Goal: Task Accomplishment & Management: Manage account settings

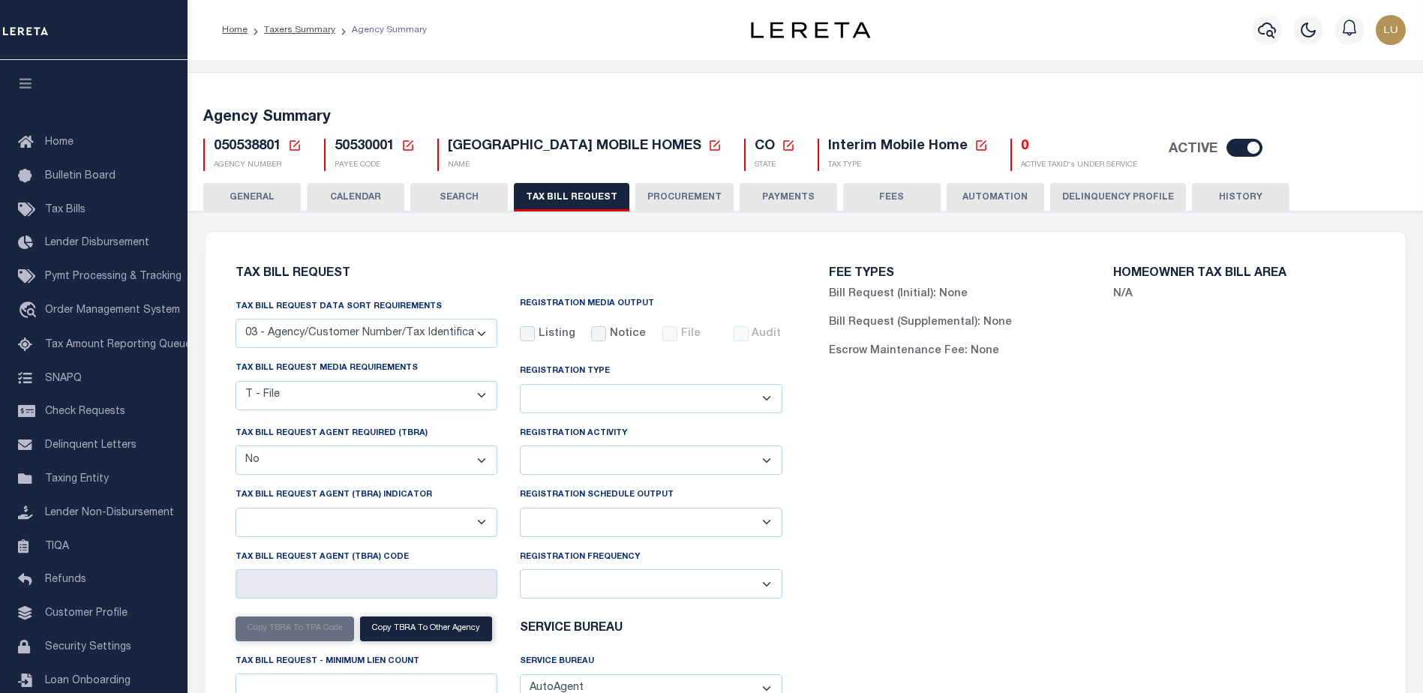
select select "27"
select select "22"
select select "false"
select select
select select "7803021001"
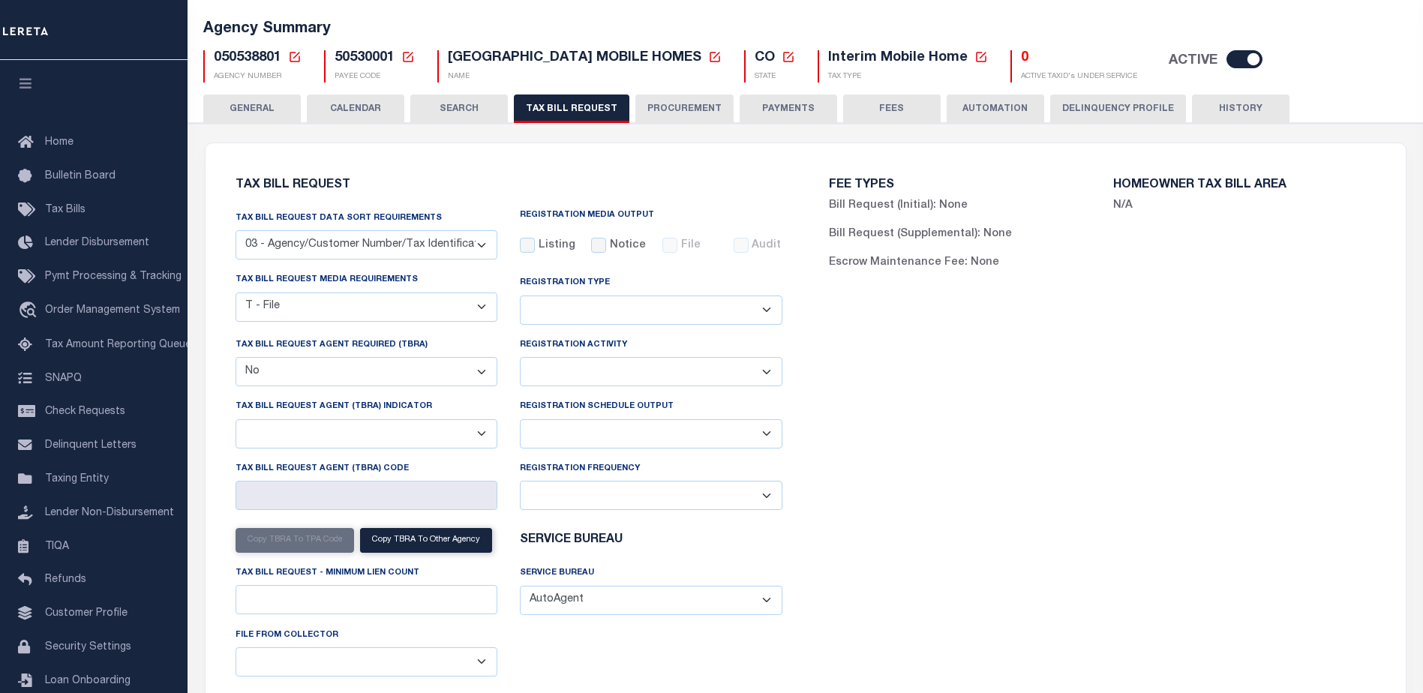
scroll to position [89, 0]
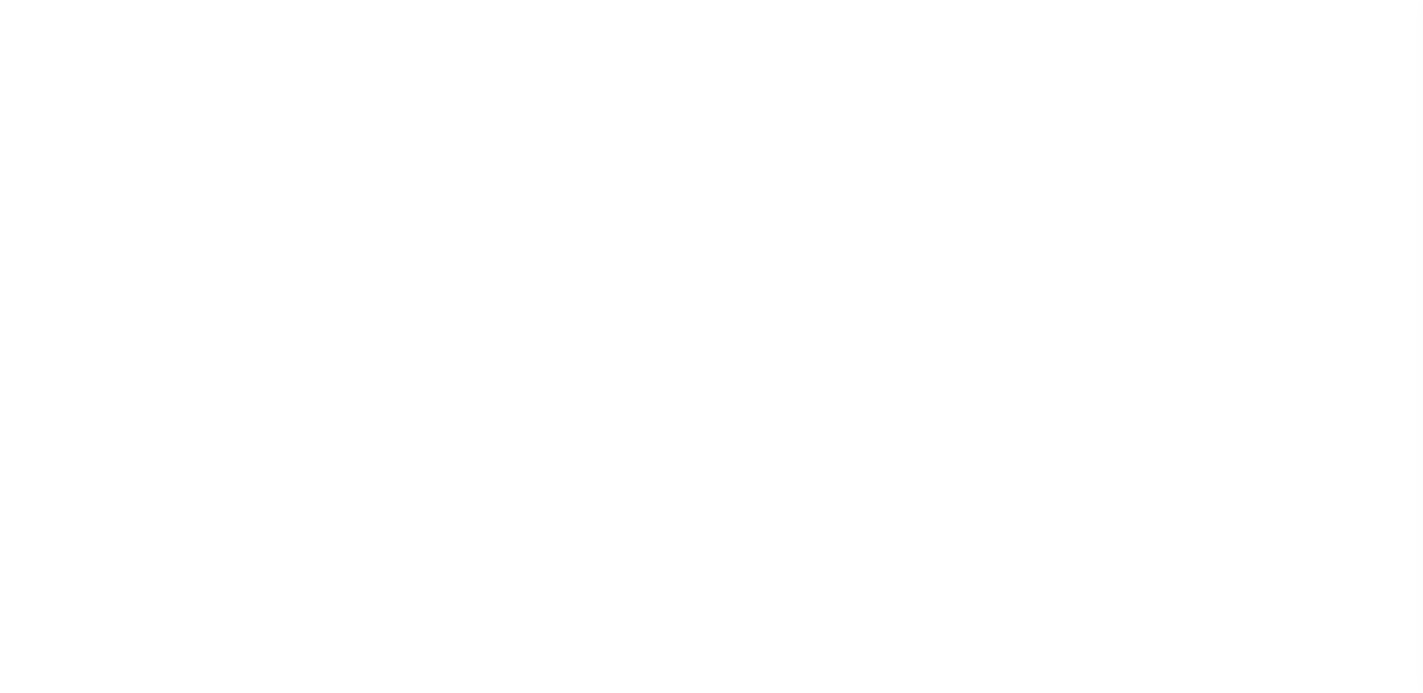
select select
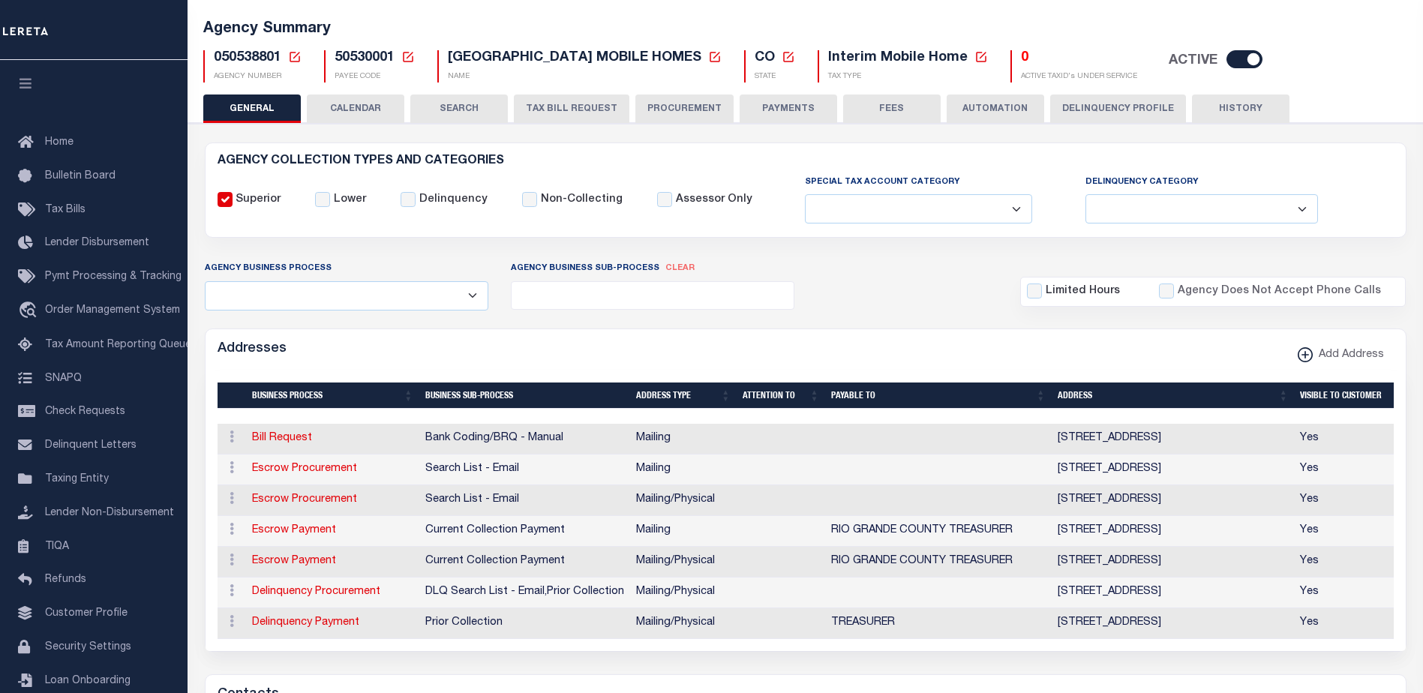
scroll to position [89, 0]
click at [555, 102] on button "TAX BILL REQUEST" at bounding box center [572, 109] width 116 height 29
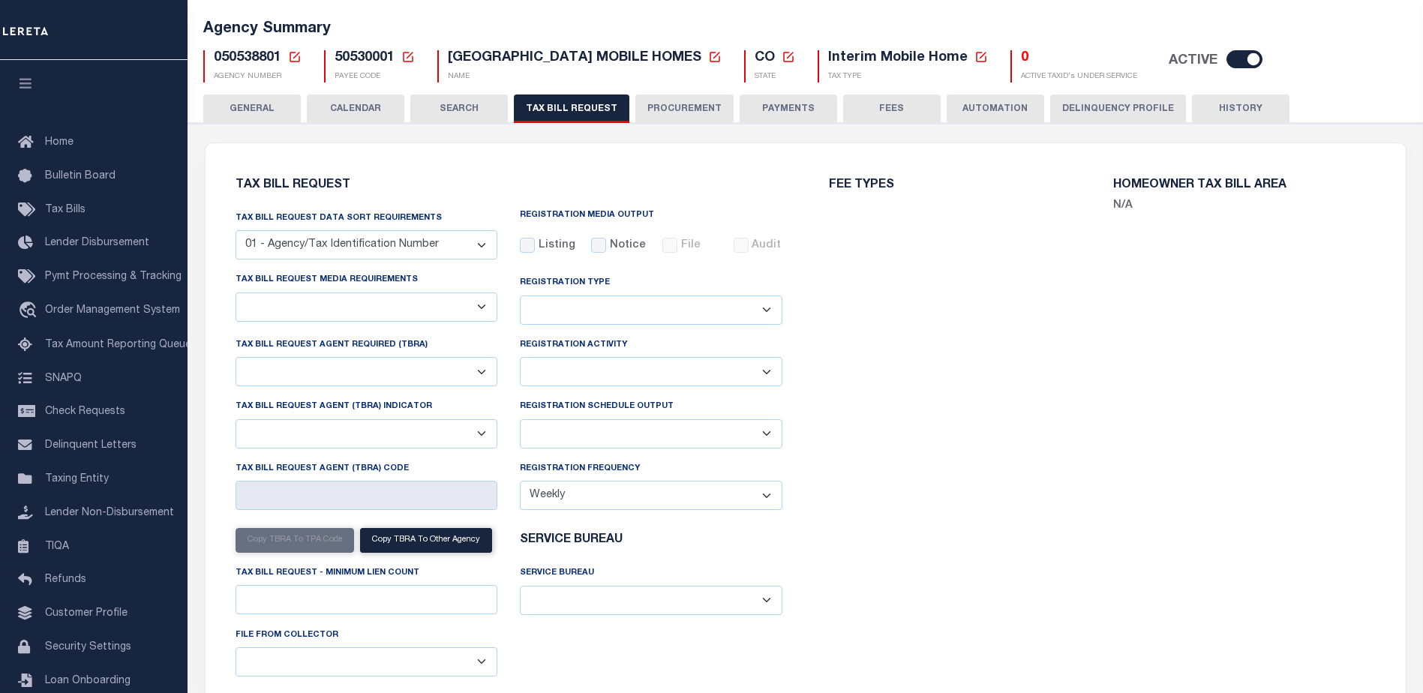
select select "27"
select select "22"
select select "false"
select select
select select "7803021001"
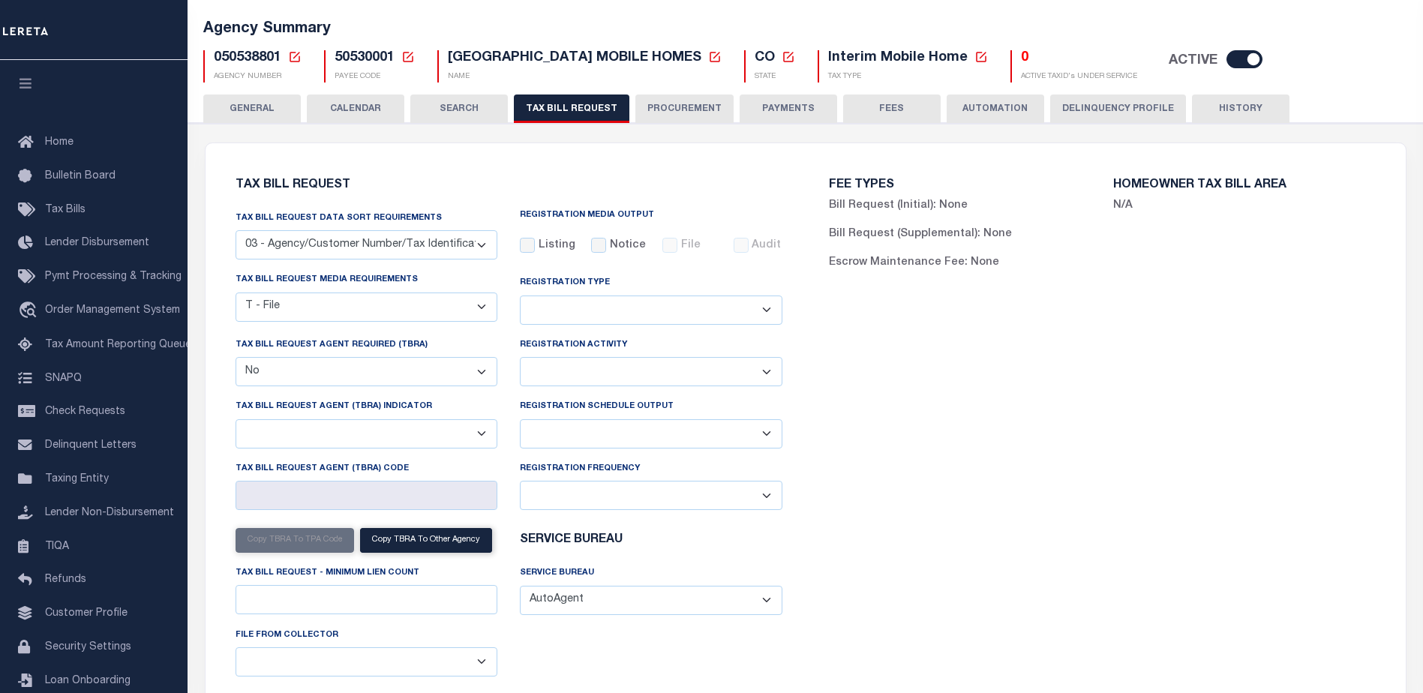
scroll to position [164, 0]
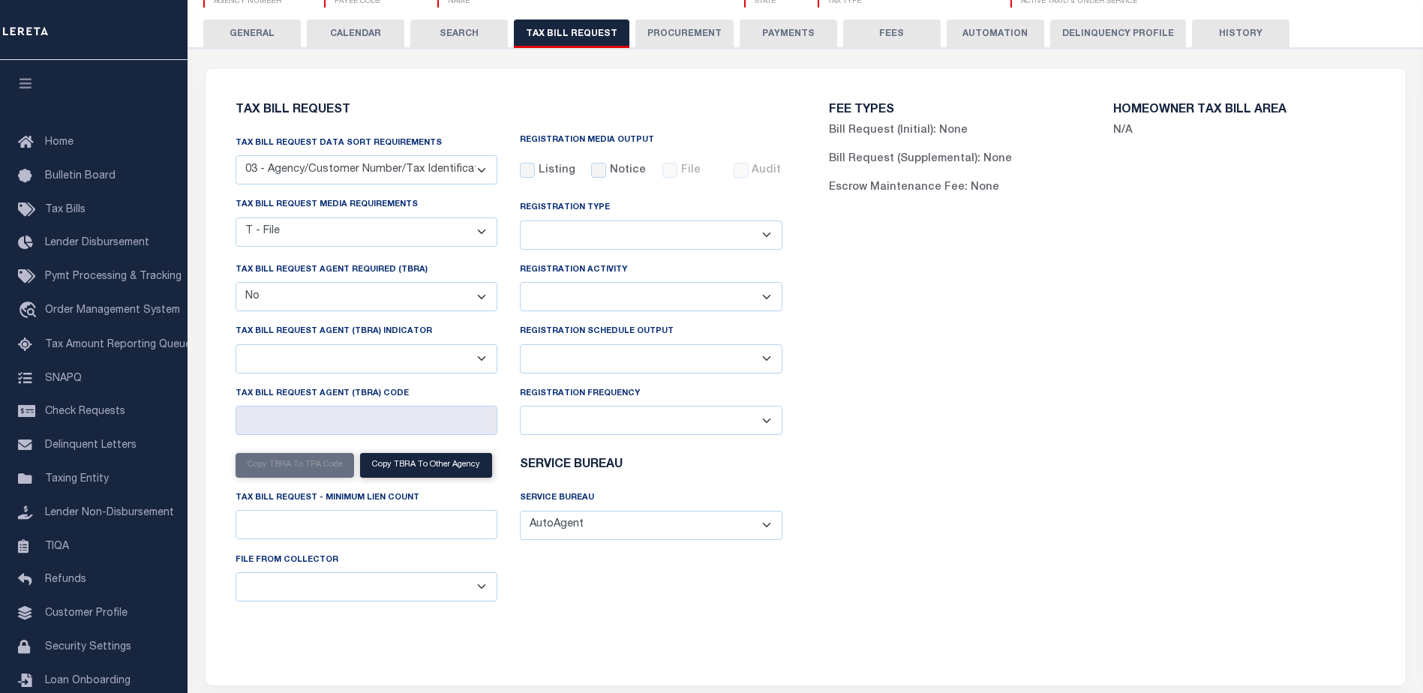
click at [431, 303] on select "Yes No" at bounding box center [367, 296] width 263 height 29
select select "true"
click at [236, 284] on select "Yes No" at bounding box center [367, 296] width 263 height 29
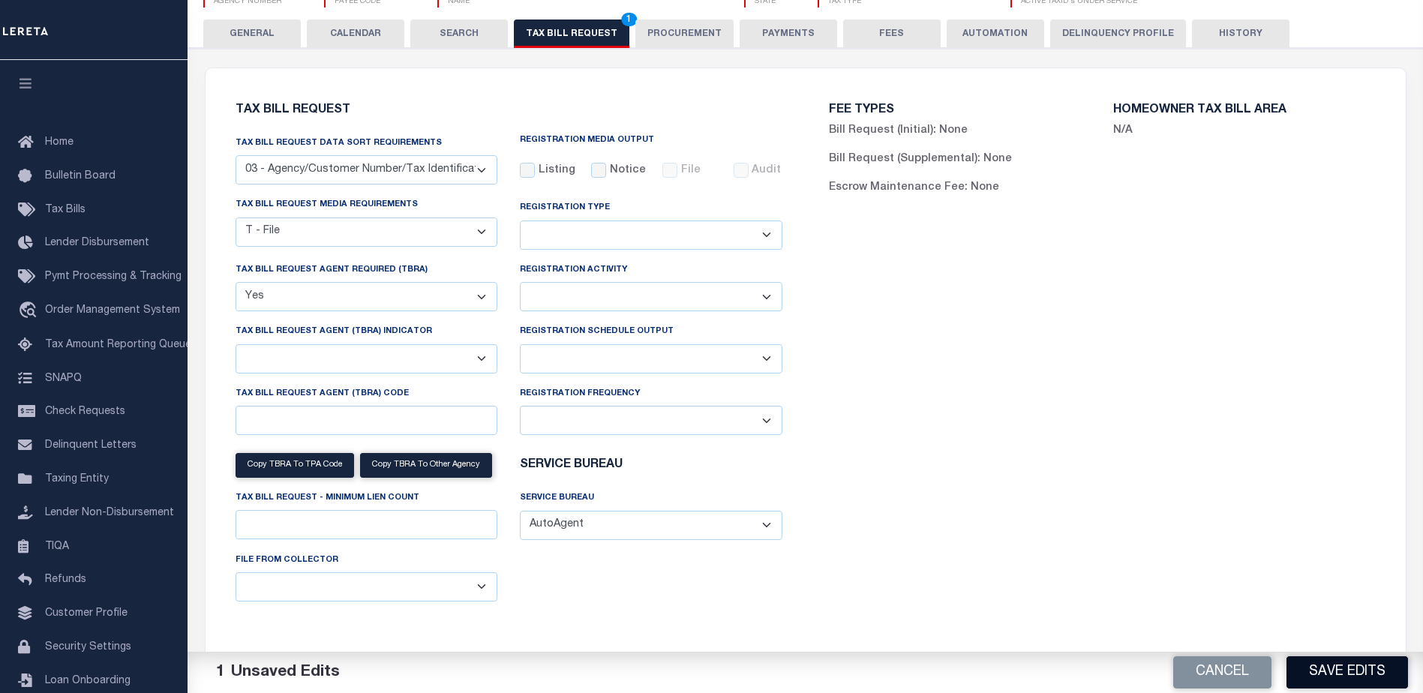
click at [1324, 669] on button "Save Edits" at bounding box center [1348, 673] width 122 height 32
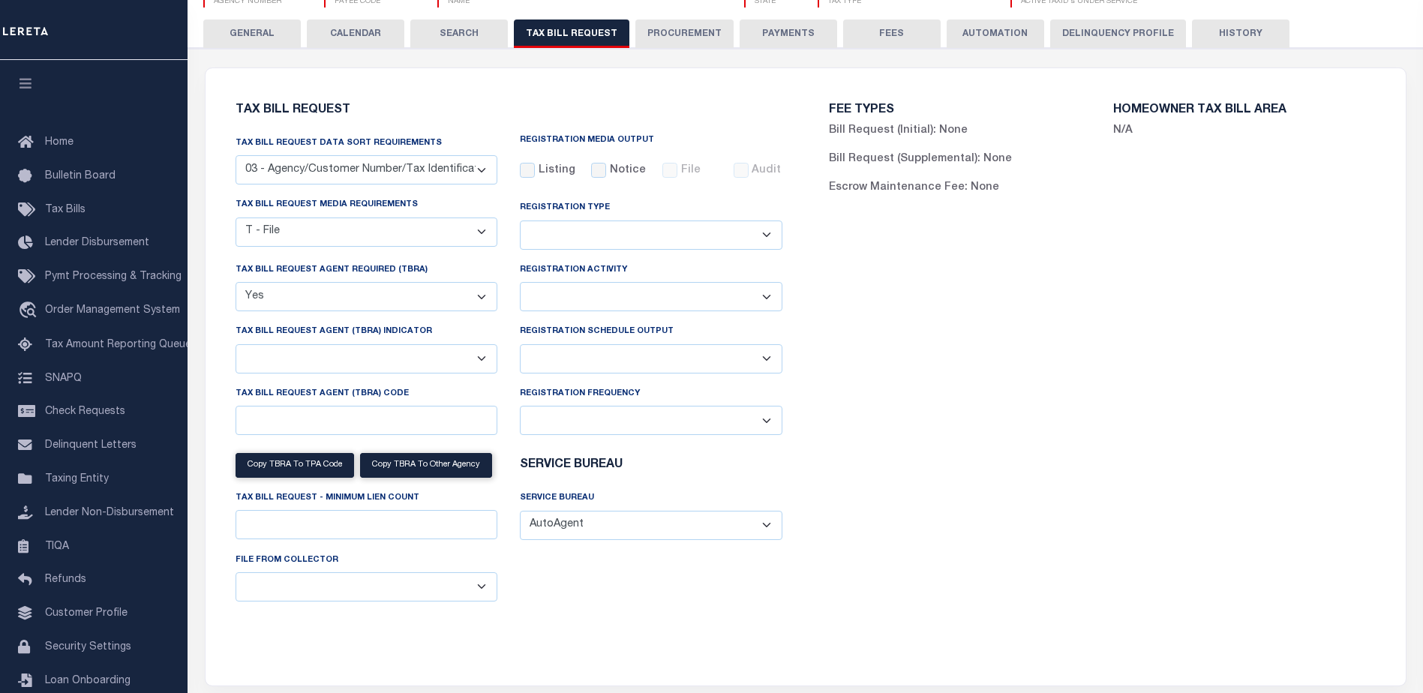
click at [630, 362] on select "Delta File Full File" at bounding box center [651, 358] width 263 height 29
select select "1"
click at [520, 347] on select "Delta File Full File" at bounding box center [651, 358] width 263 height 29
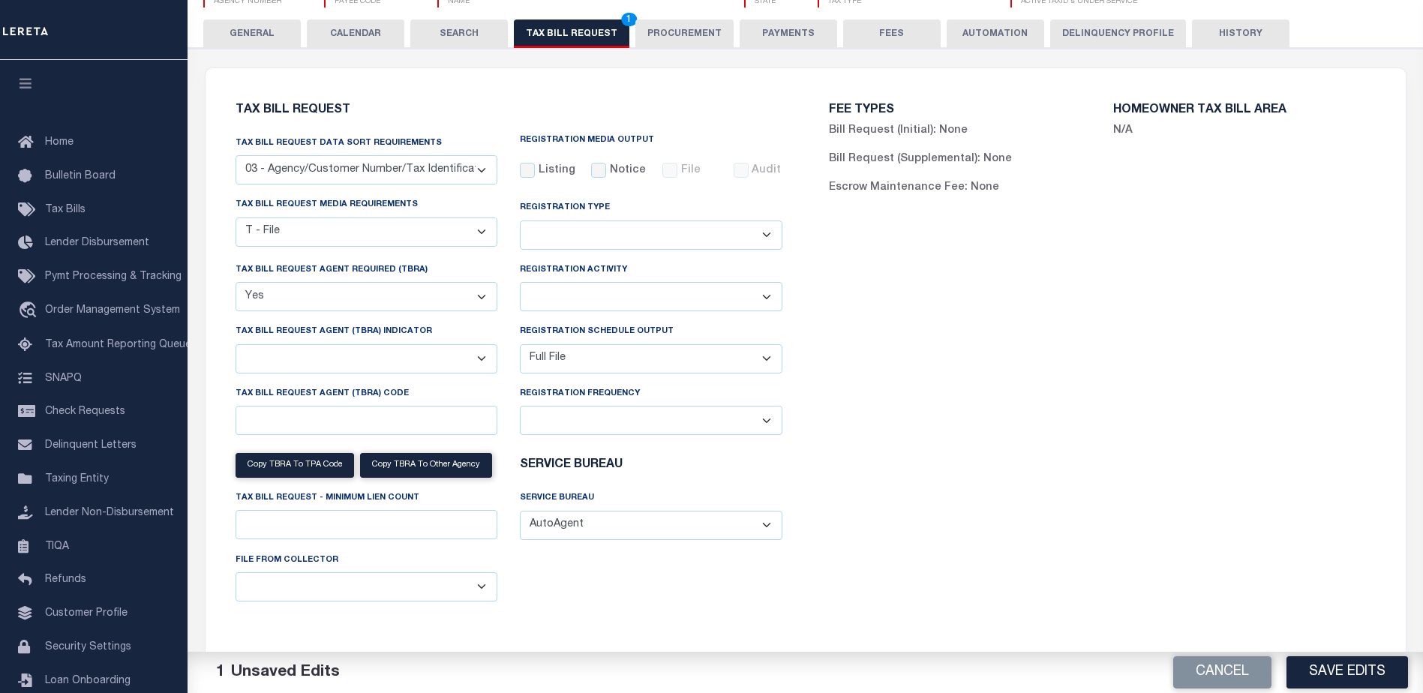
click at [1398, 684] on button "Save Edits" at bounding box center [1348, 673] width 122 height 32
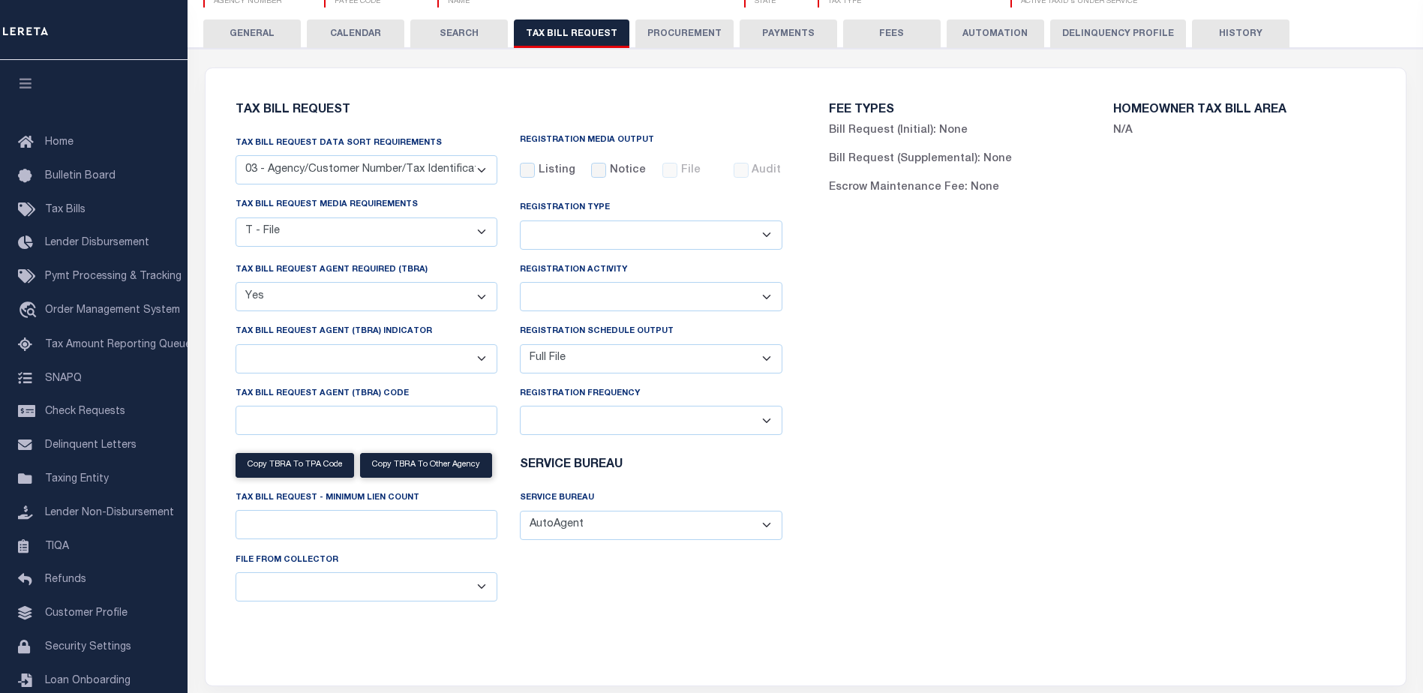
click at [406, 298] on select "Yes No" at bounding box center [367, 296] width 263 height 29
select select "false"
click at [236, 284] on select "Yes No" at bounding box center [367, 296] width 263 height 29
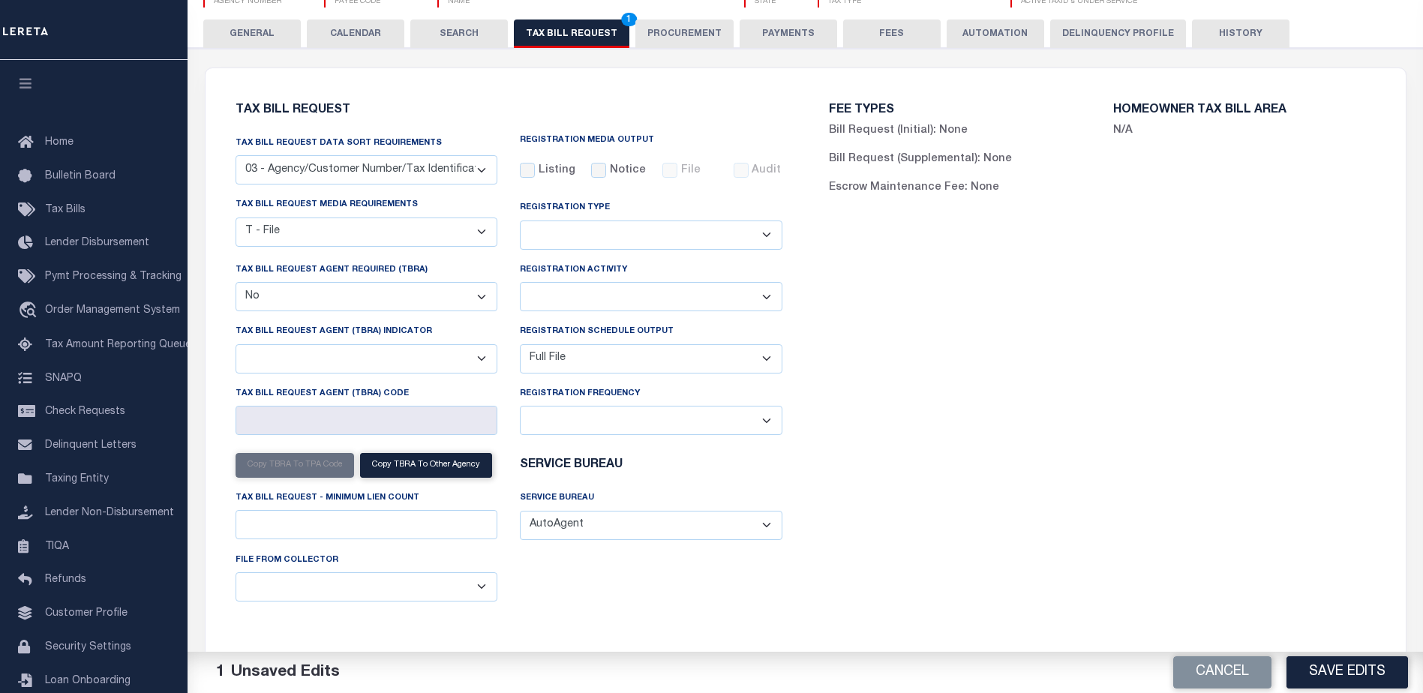
click at [573, 365] on select "Delta File Full File" at bounding box center [651, 358] width 263 height 29
click at [520, 347] on select "Delta File Full File" at bounding box center [651, 358] width 263 height 29
click at [1365, 671] on button "Save Edits" at bounding box center [1348, 673] width 122 height 32
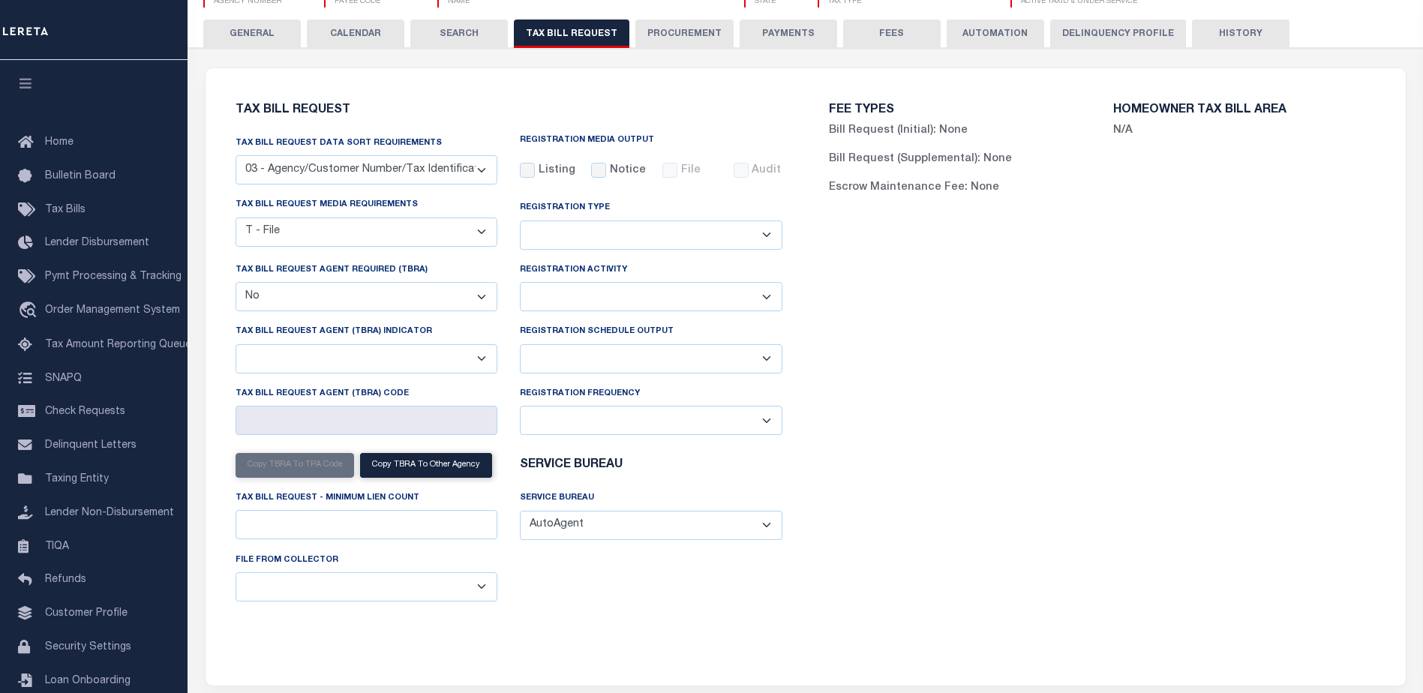
click at [664, 353] on select "Delta File Full File" at bounding box center [651, 358] width 263 height 29
click at [520, 347] on select "Delta File Full File" at bounding box center [651, 358] width 263 height 29
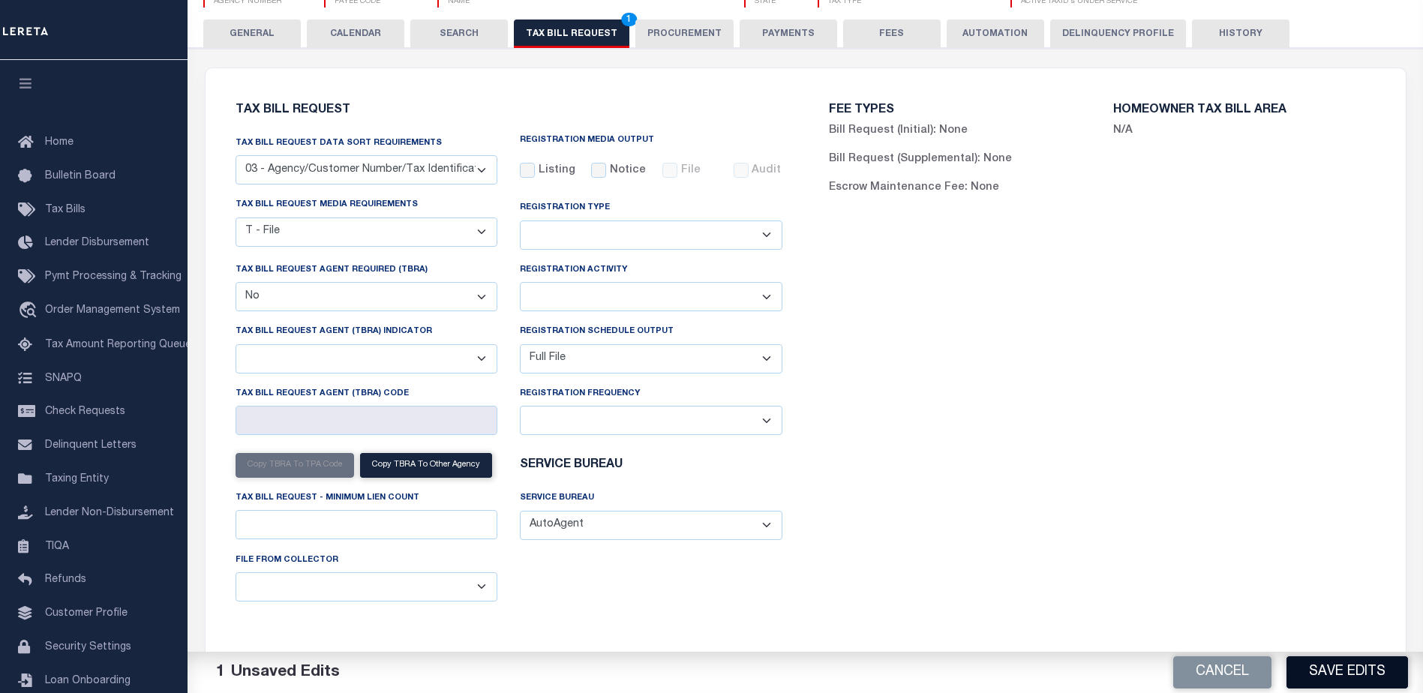
click at [1356, 675] on button "Save Edits" at bounding box center [1348, 673] width 122 height 32
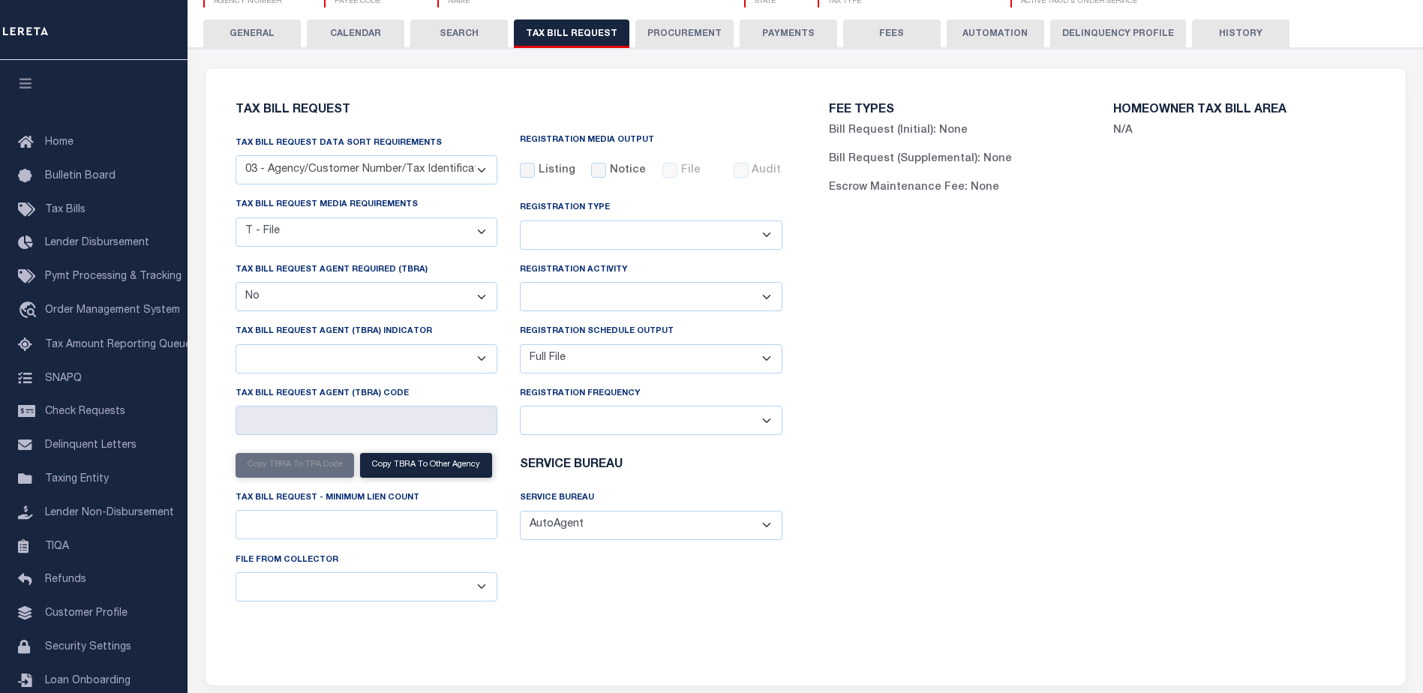
click at [692, 352] on select "Delta File Full File" at bounding box center [651, 358] width 263 height 29
select select "2"
click at [520, 347] on select "Delta File Full File" at bounding box center [651, 358] width 263 height 29
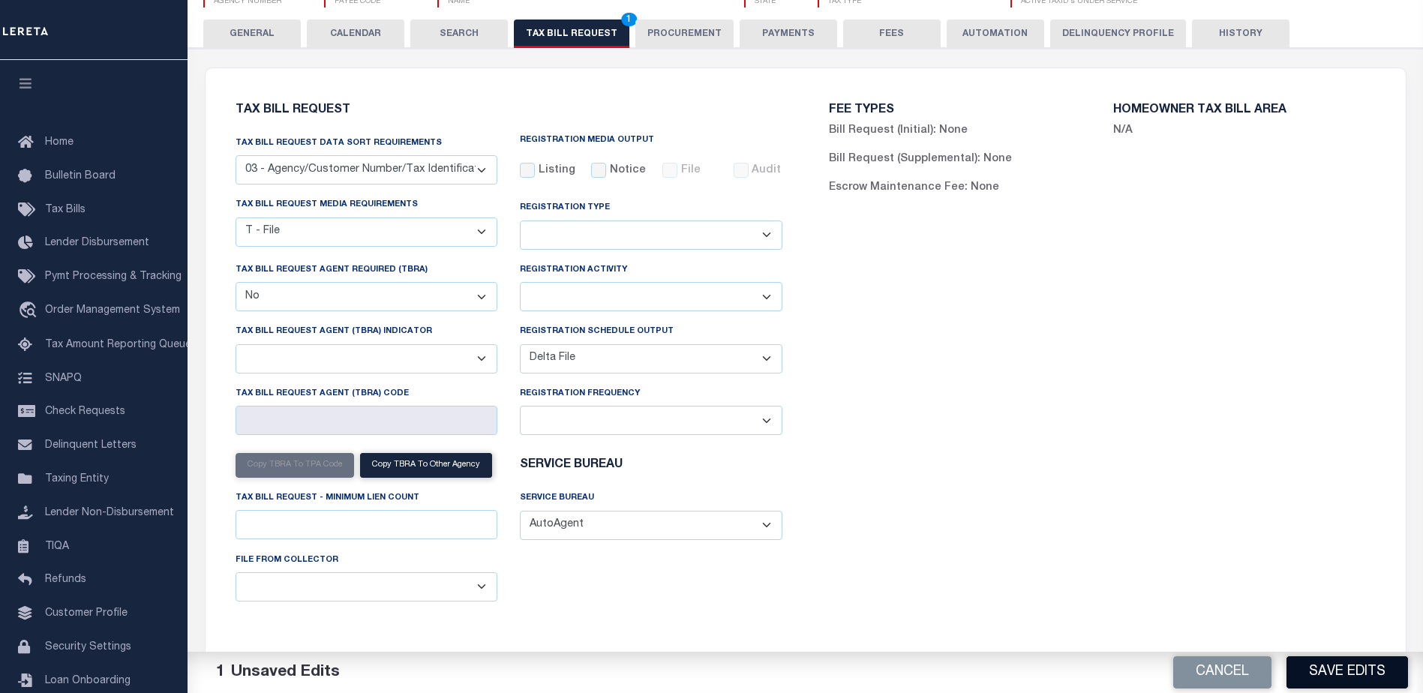
click at [1372, 665] on button "Save Edits" at bounding box center [1348, 673] width 122 height 32
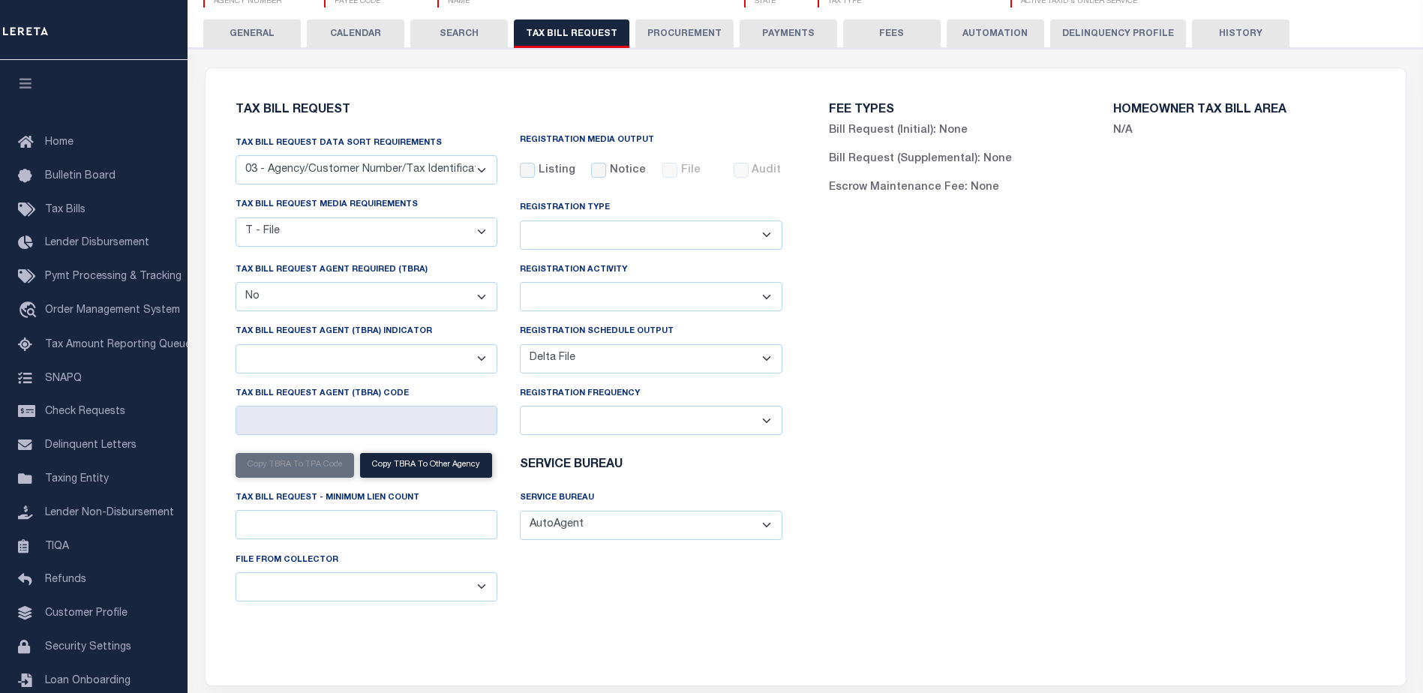
click at [671, 365] on select "Delta File Full File" at bounding box center [651, 358] width 263 height 29
select select
click at [520, 347] on select "Delta File Full File" at bounding box center [651, 358] width 263 height 29
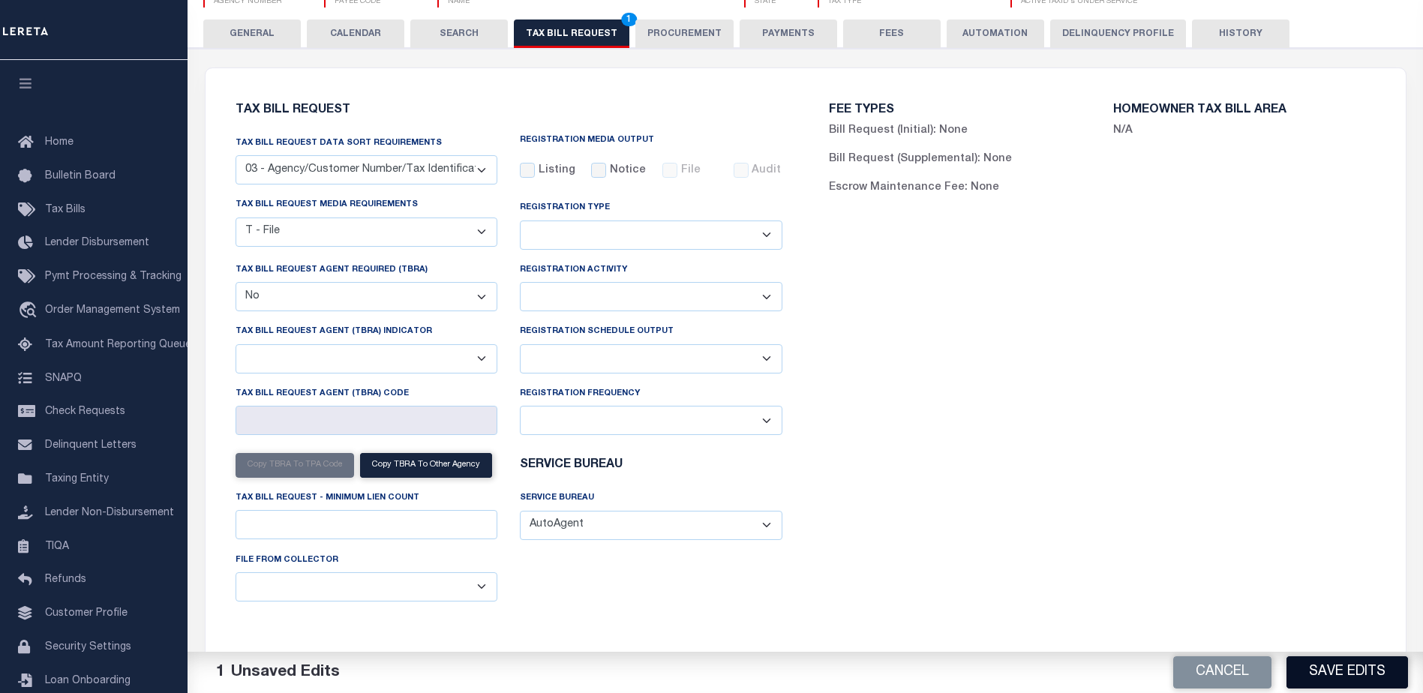
click at [1319, 665] on button "Save Edits" at bounding box center [1348, 673] width 122 height 32
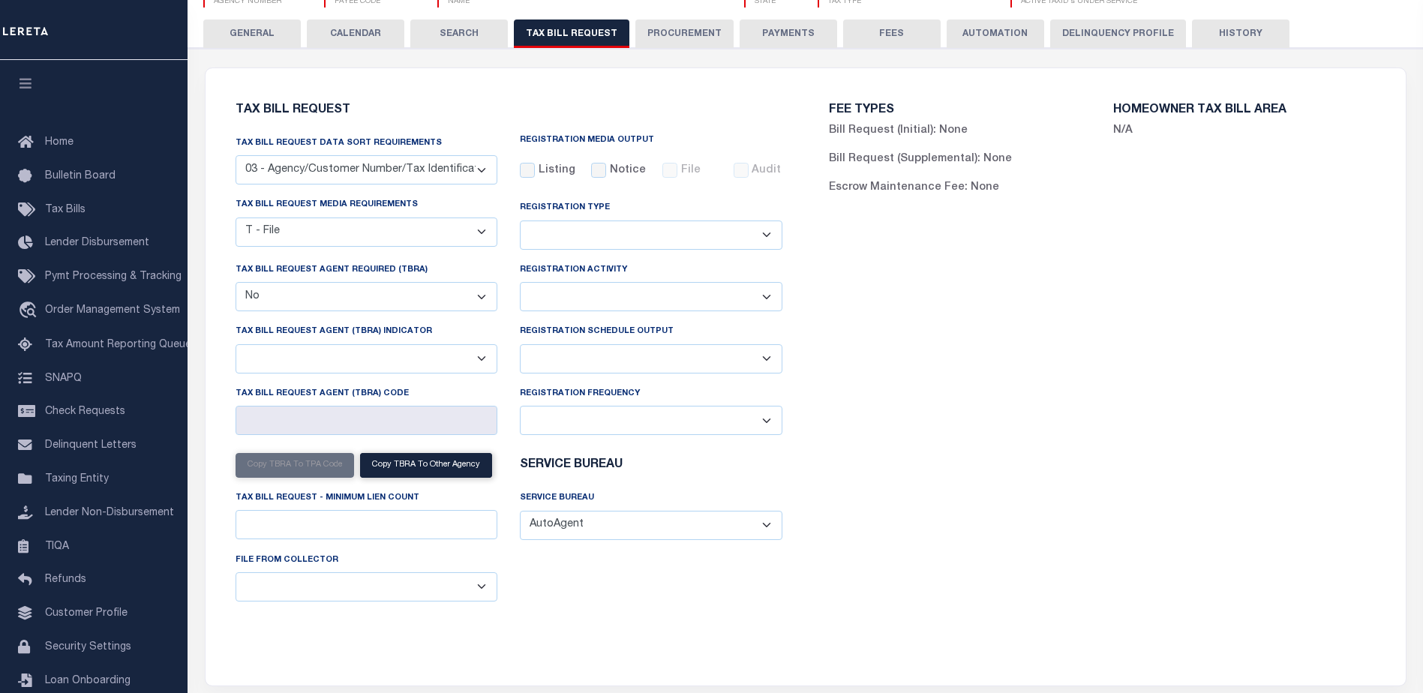
scroll to position [0, 0]
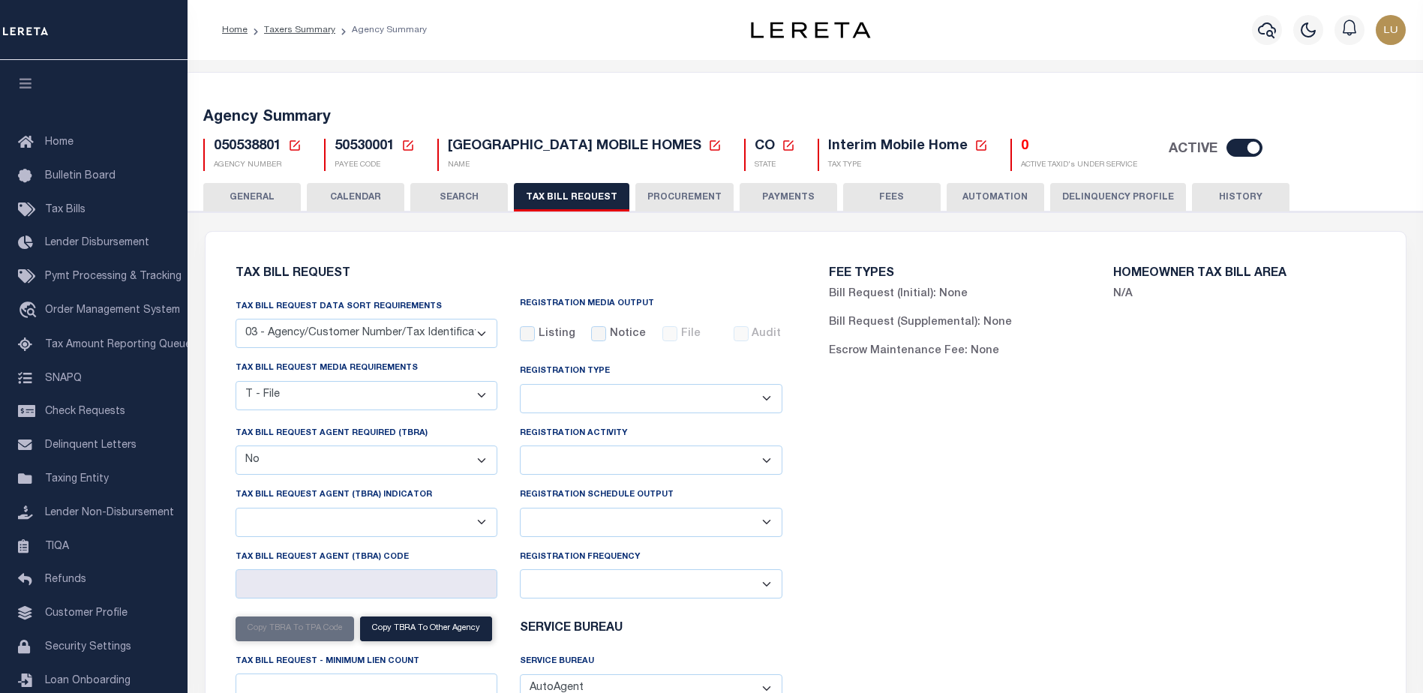
click at [290, 149] on icon at bounding box center [295, 145] width 11 height 11
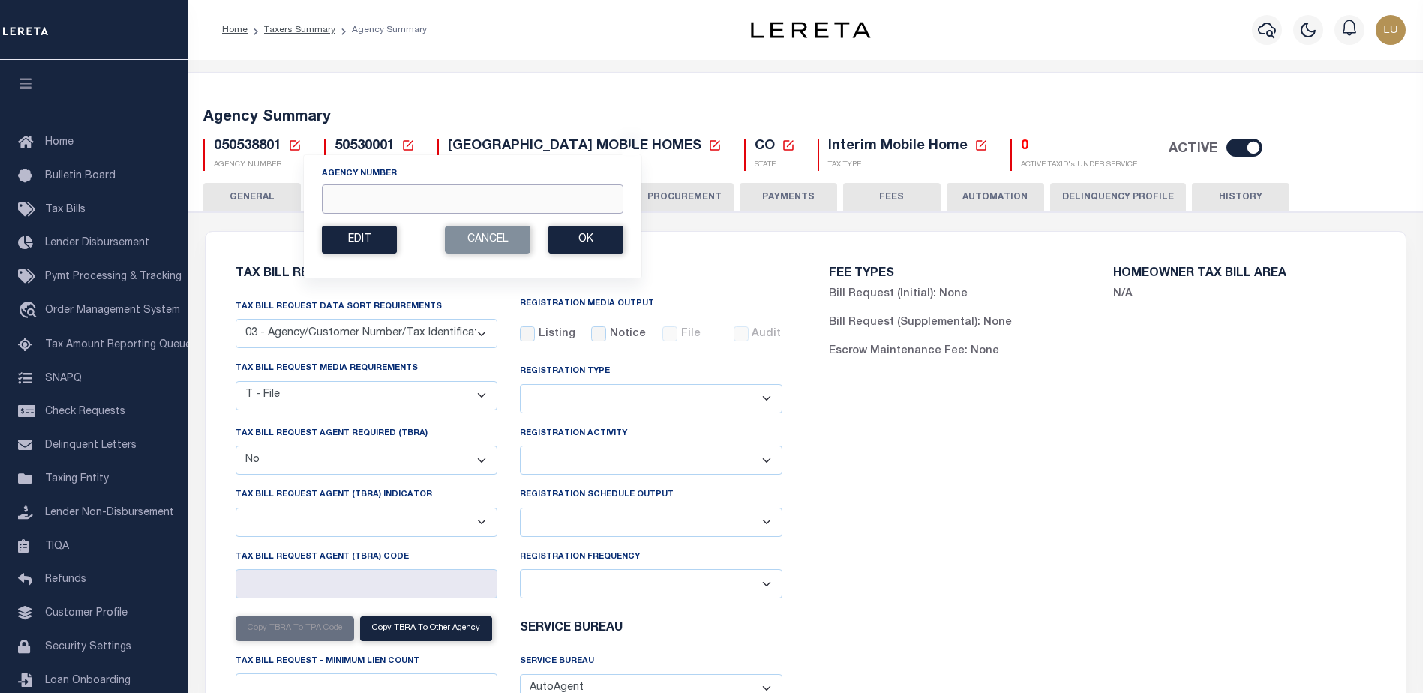
click at [377, 212] on input "Agency Number" at bounding box center [473, 199] width 302 height 29
type input "020070000"
click at [596, 245] on button "Ok" at bounding box center [586, 240] width 75 height 28
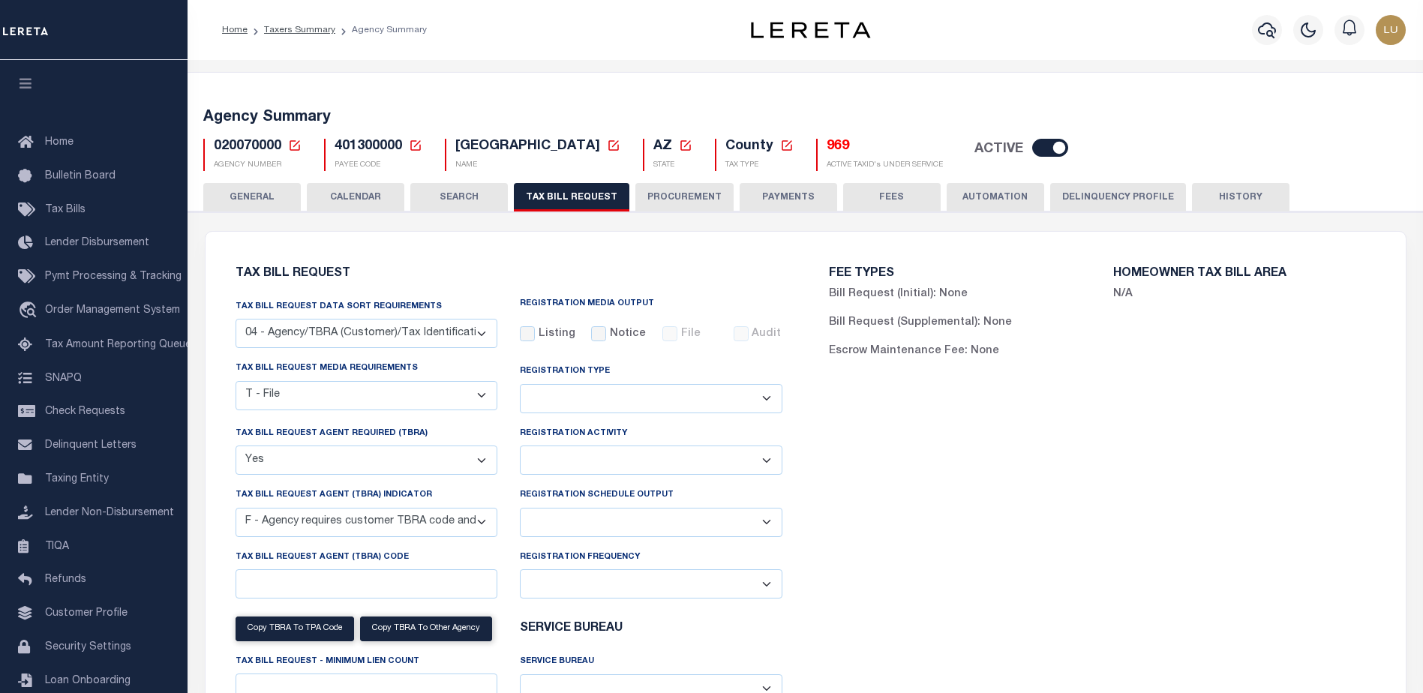
select select "28"
select select "22"
select select "true"
select select "14"
select select
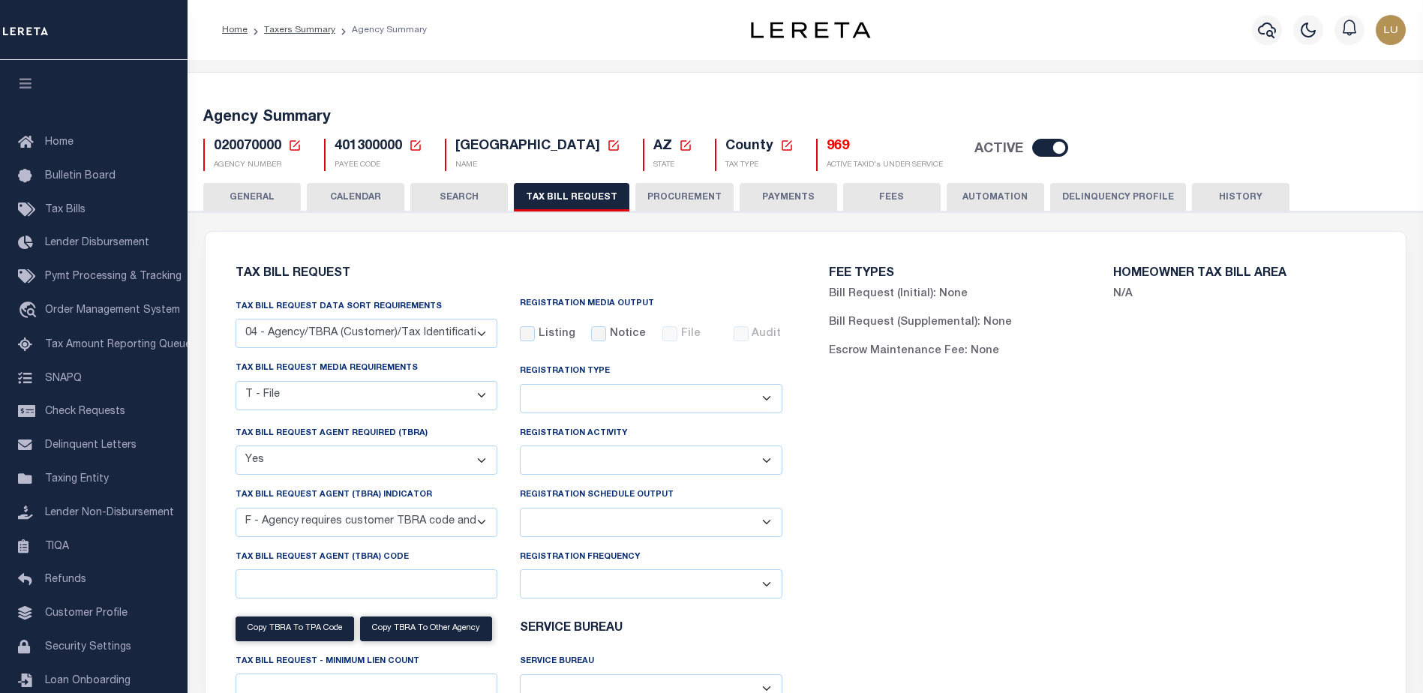
select select "3"
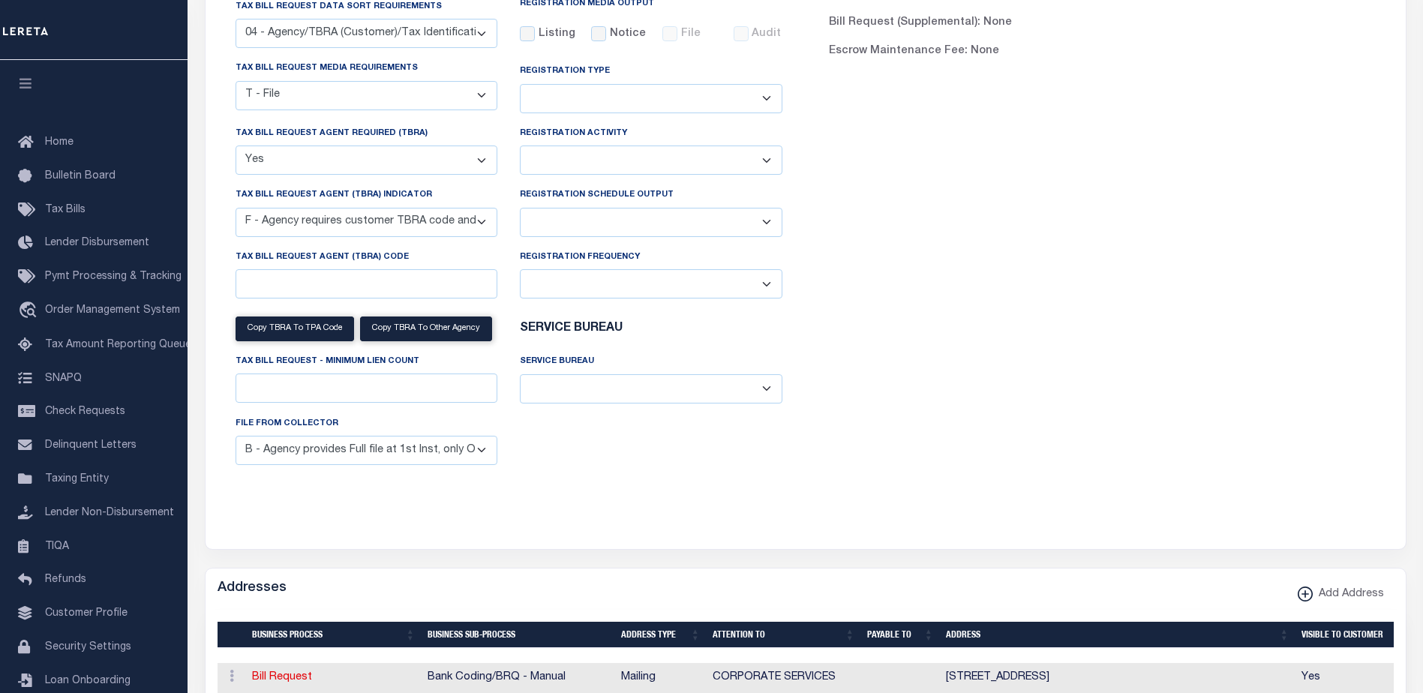
scroll to position [300, 0]
click at [650, 224] on select "Delta File Full File" at bounding box center [651, 222] width 263 height 29
select select "1"
click at [520, 210] on select "Delta File Full File" at bounding box center [651, 222] width 263 height 29
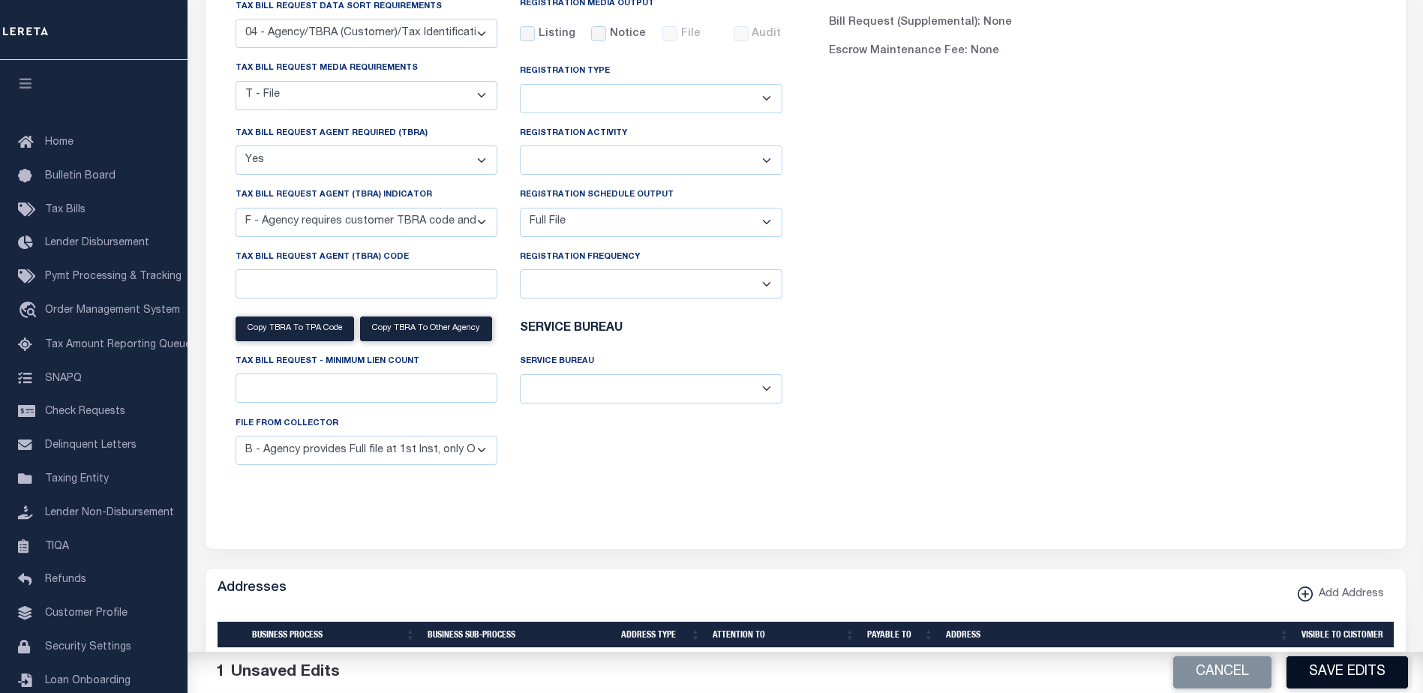
click at [1325, 669] on button "Save Edits" at bounding box center [1348, 673] width 122 height 32
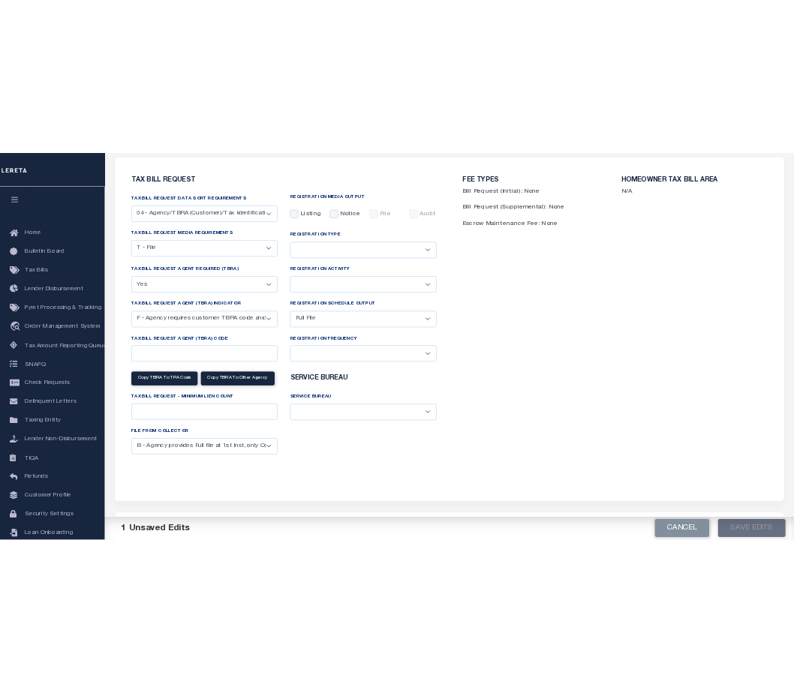
scroll to position [75, 0]
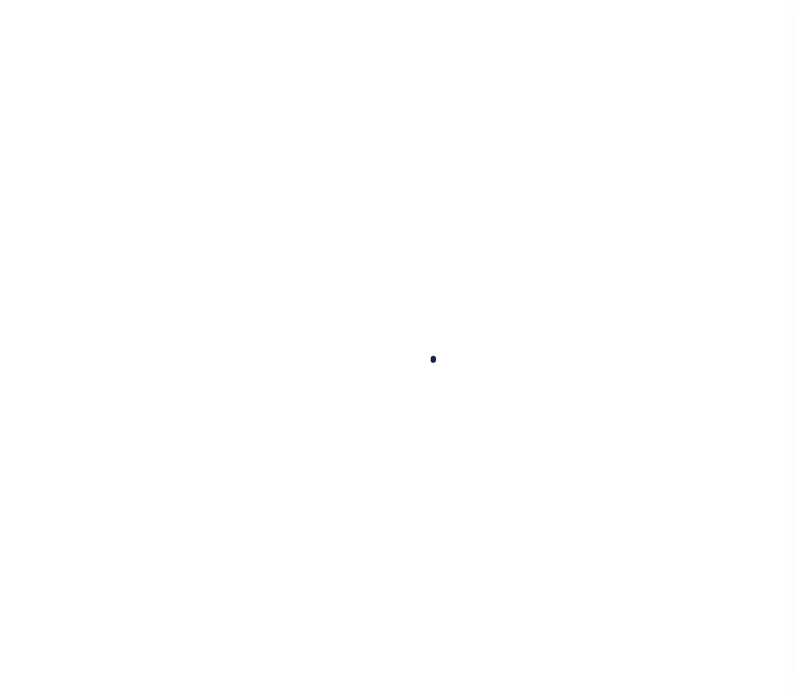
select select
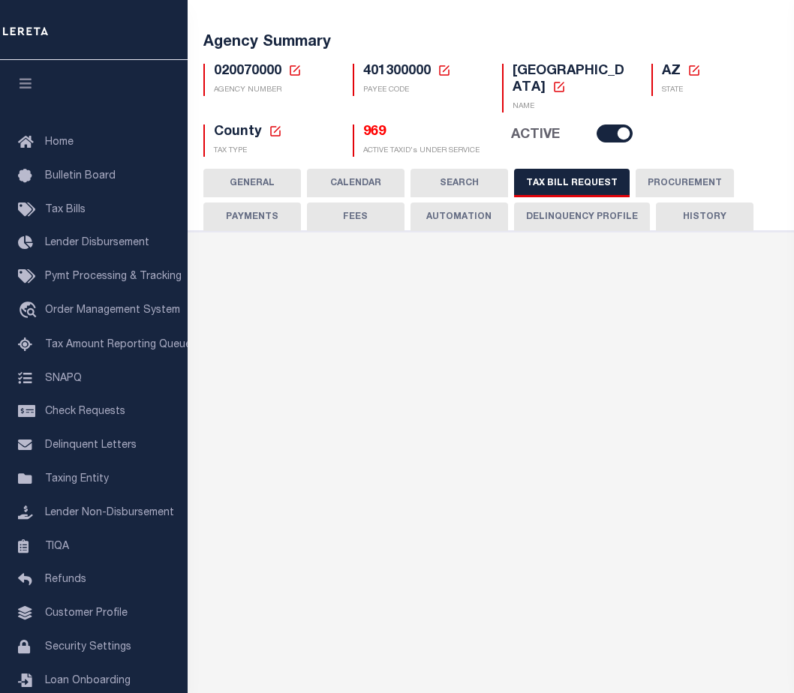
select select "28"
checkbox input "false"
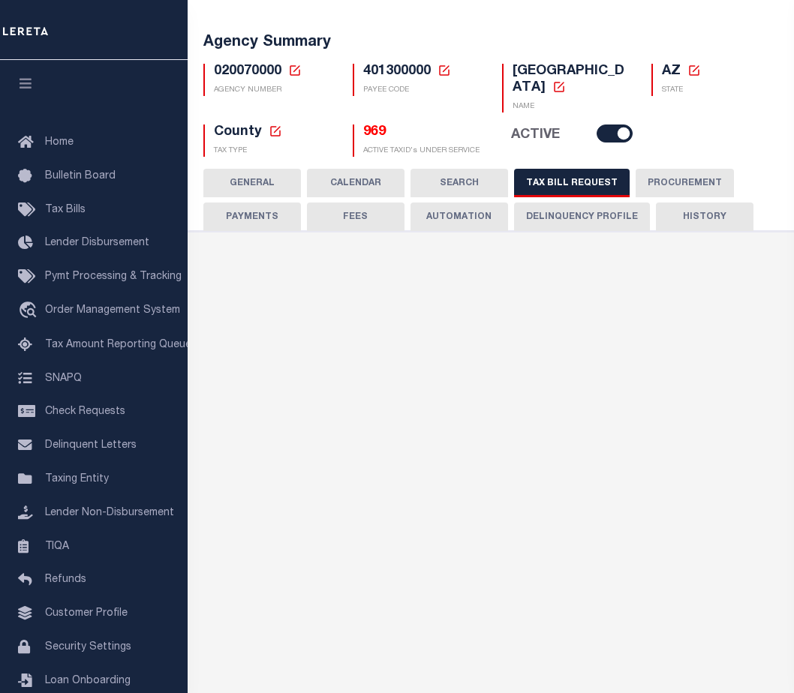
select select "22"
select select "true"
select select "14"
select select
select select "3"
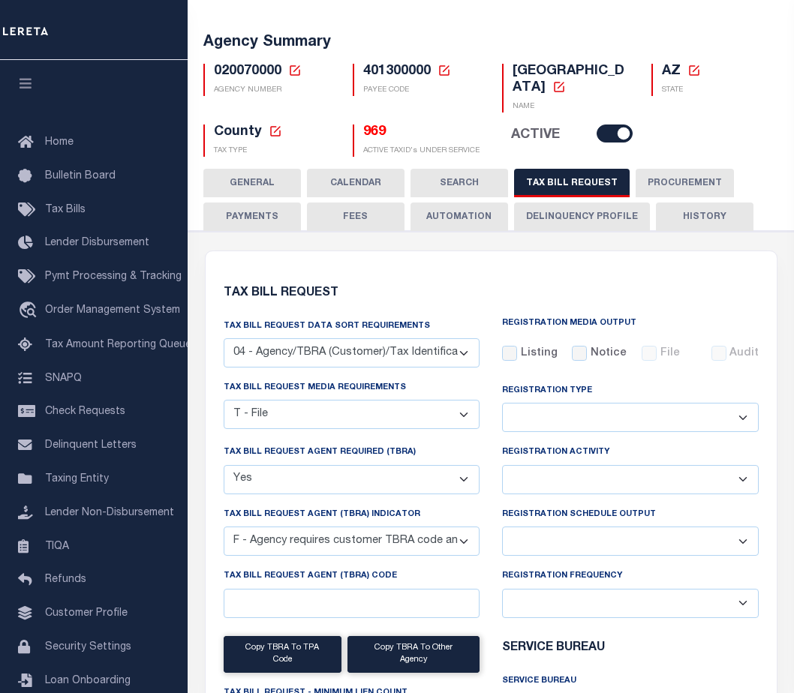
scroll to position [375, 0]
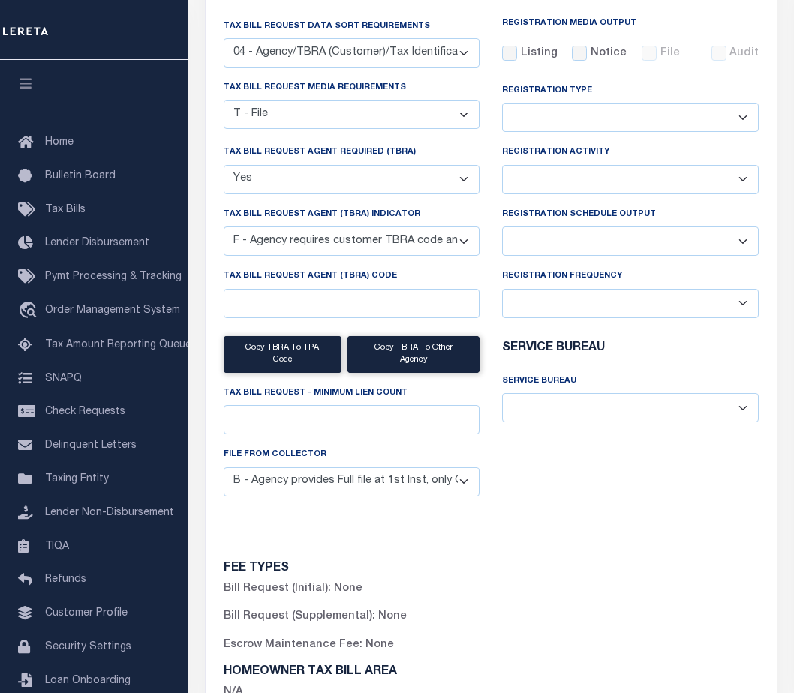
click at [675, 234] on select "Delta File Full File" at bounding box center [630, 241] width 257 height 29
select select "1"
click at [502, 230] on select "Delta File Full File" at bounding box center [630, 241] width 257 height 29
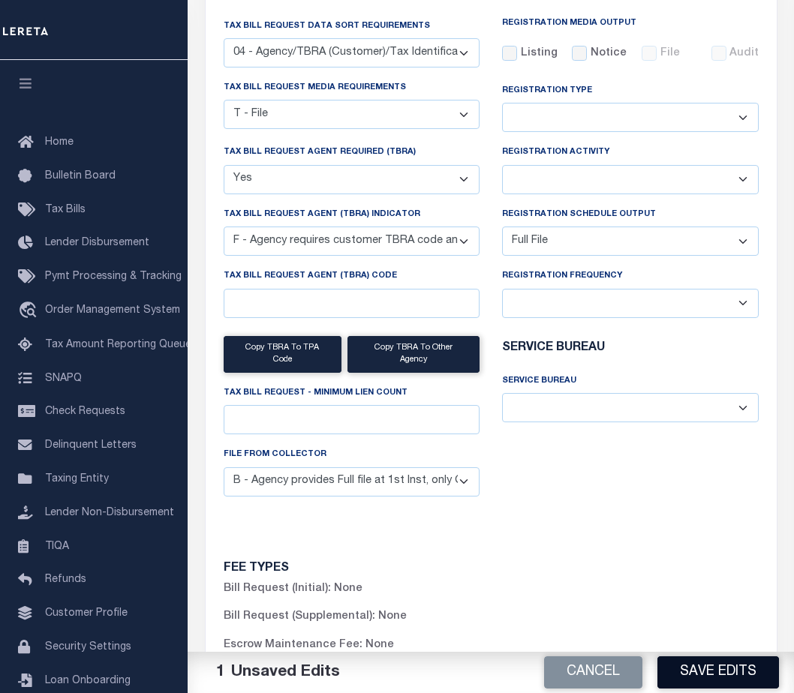
click at [710, 663] on button "Save Edits" at bounding box center [718, 673] width 122 height 32
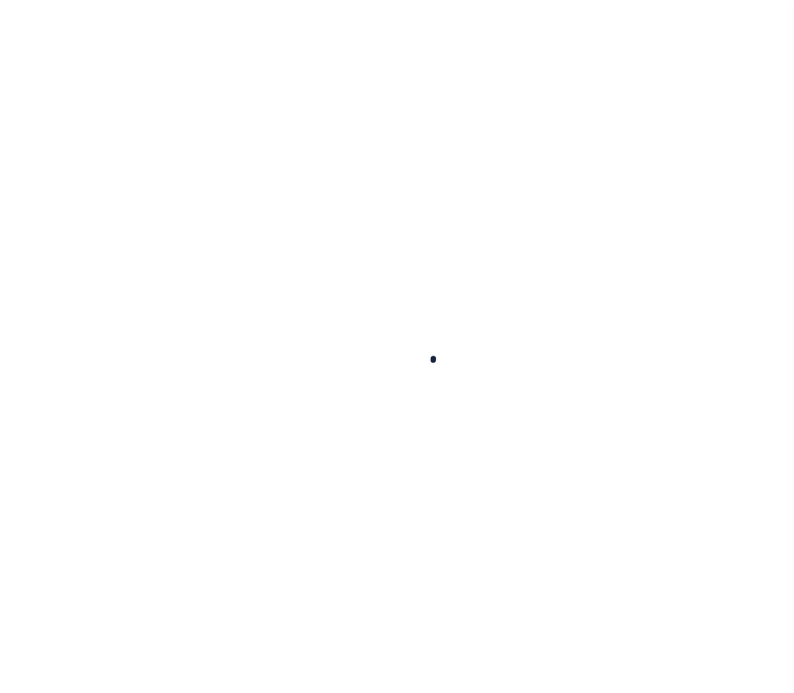
select select
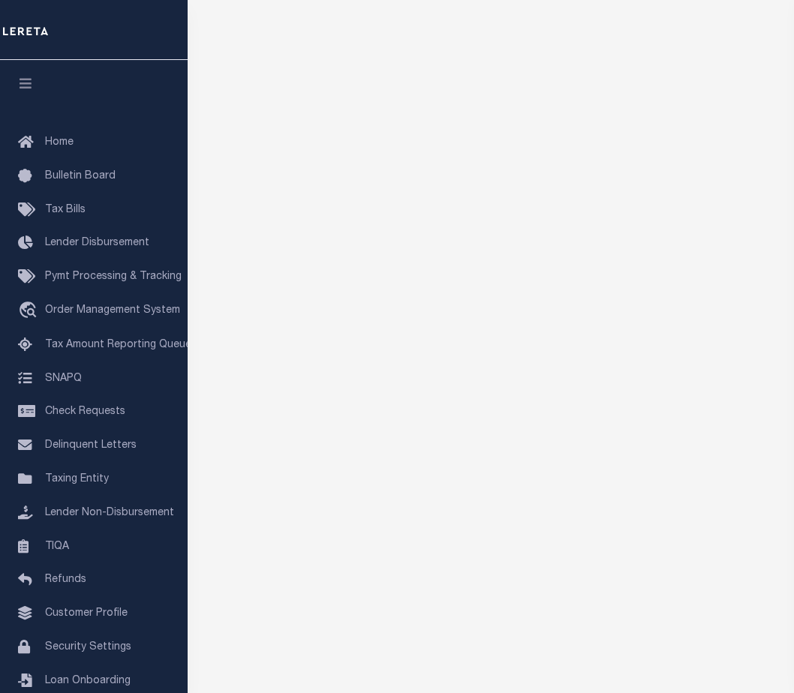
scroll to position [375, 0]
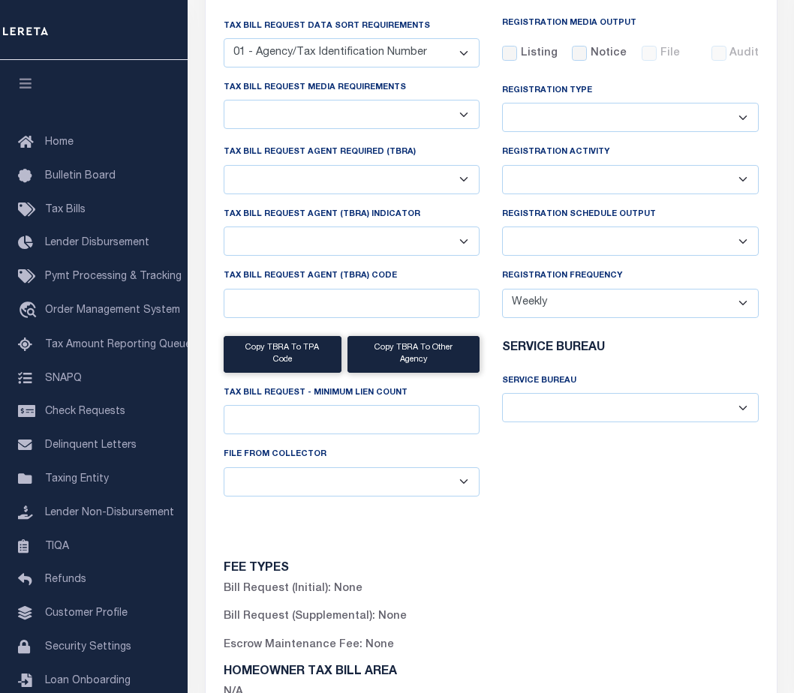
select select "28"
checkbox input "false"
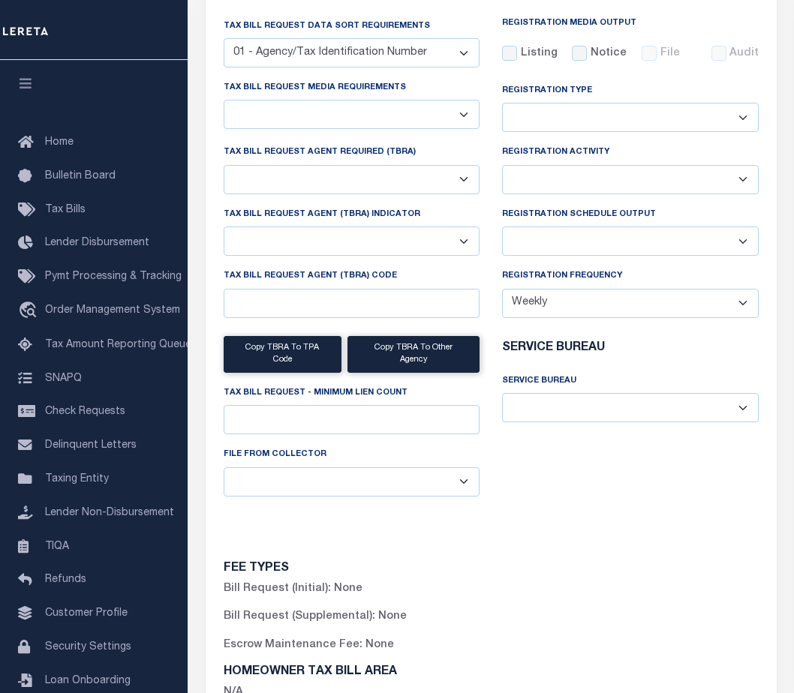
select select "22"
select select "true"
select select "14"
select select
select select "3"
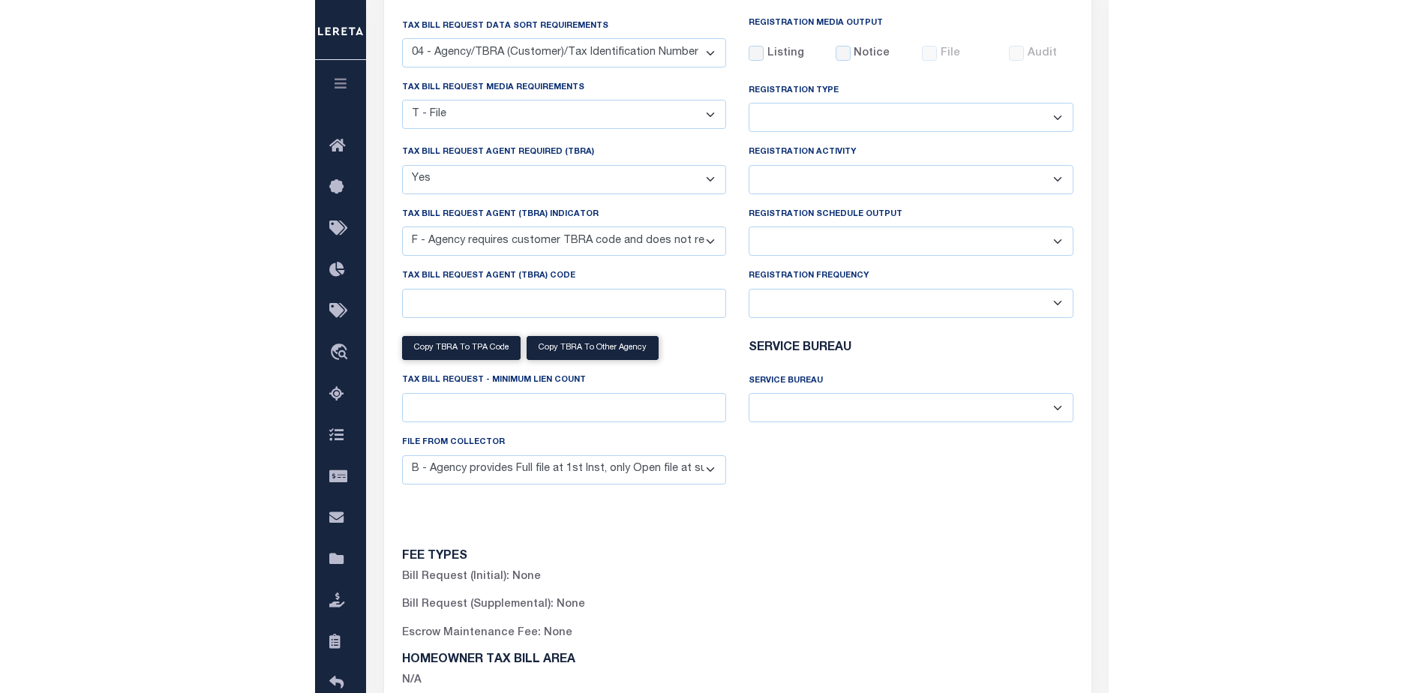
scroll to position [0, 0]
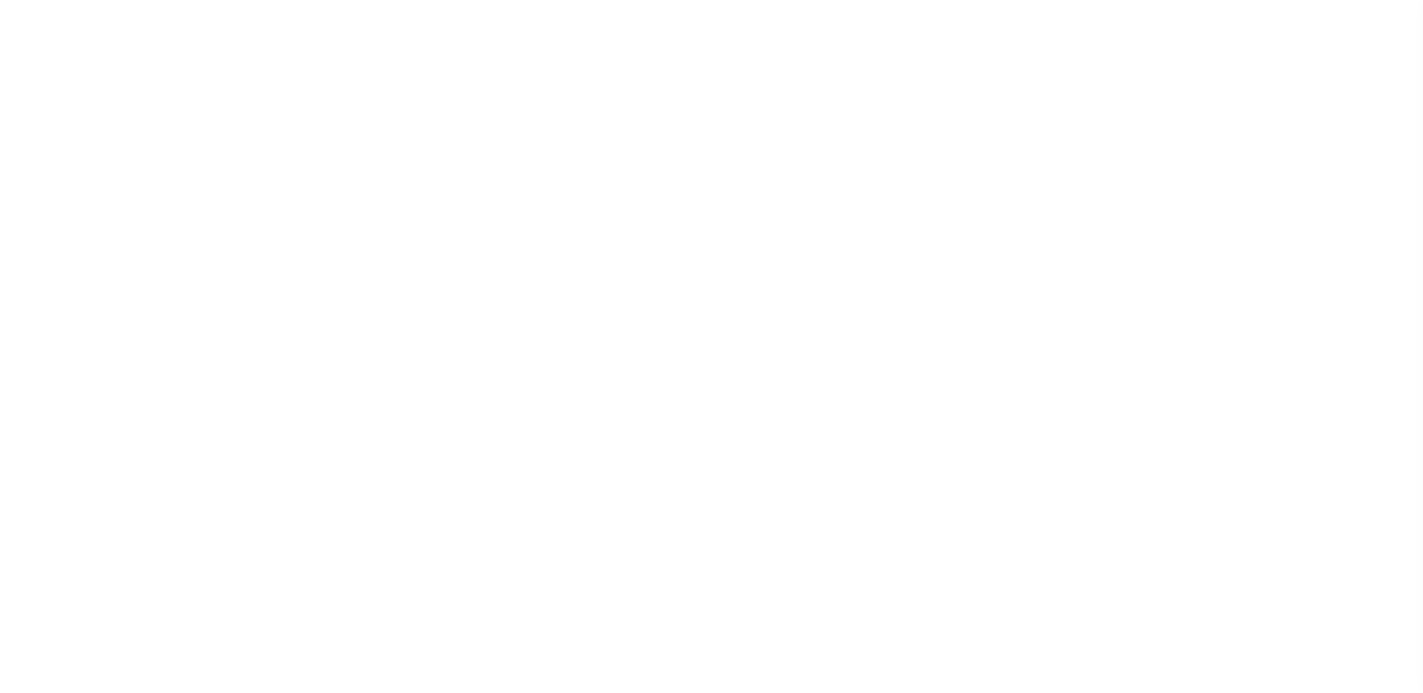
select select "28"
checkbox input "false"
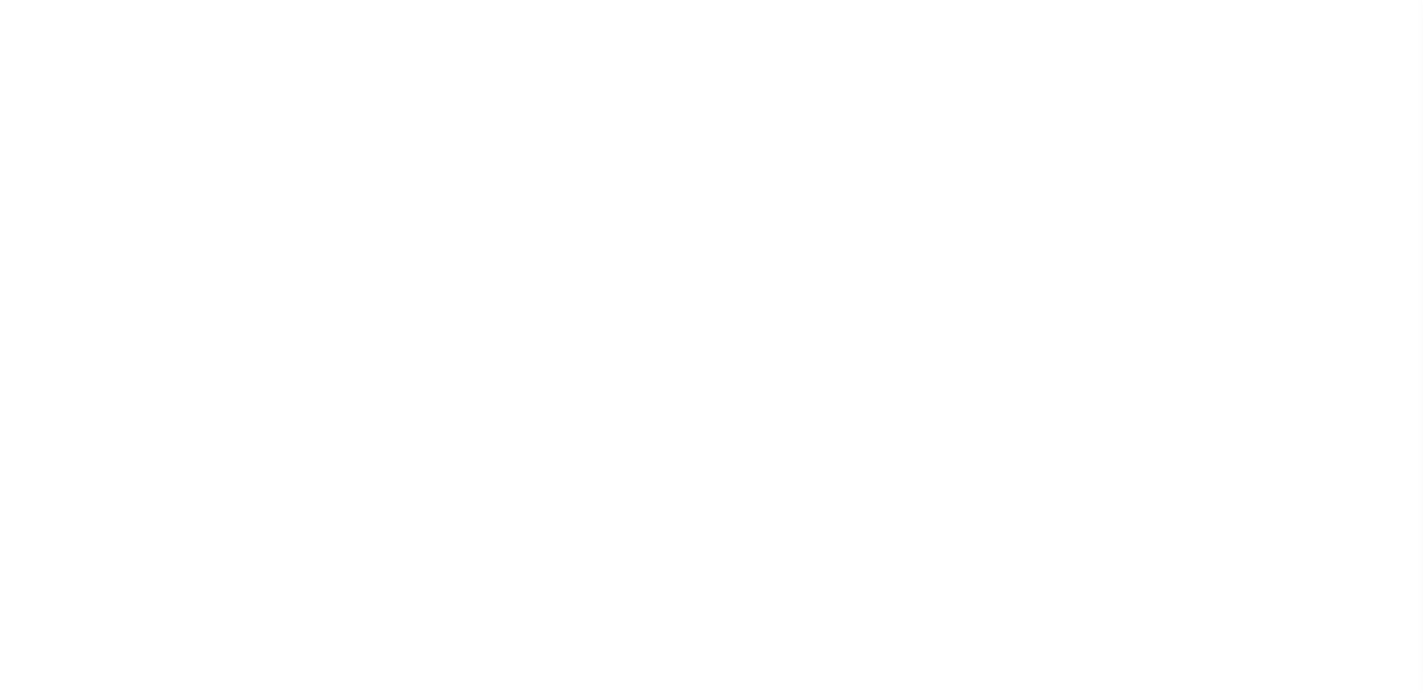
select select "22"
select select "true"
select select "14"
select select
select select "3"
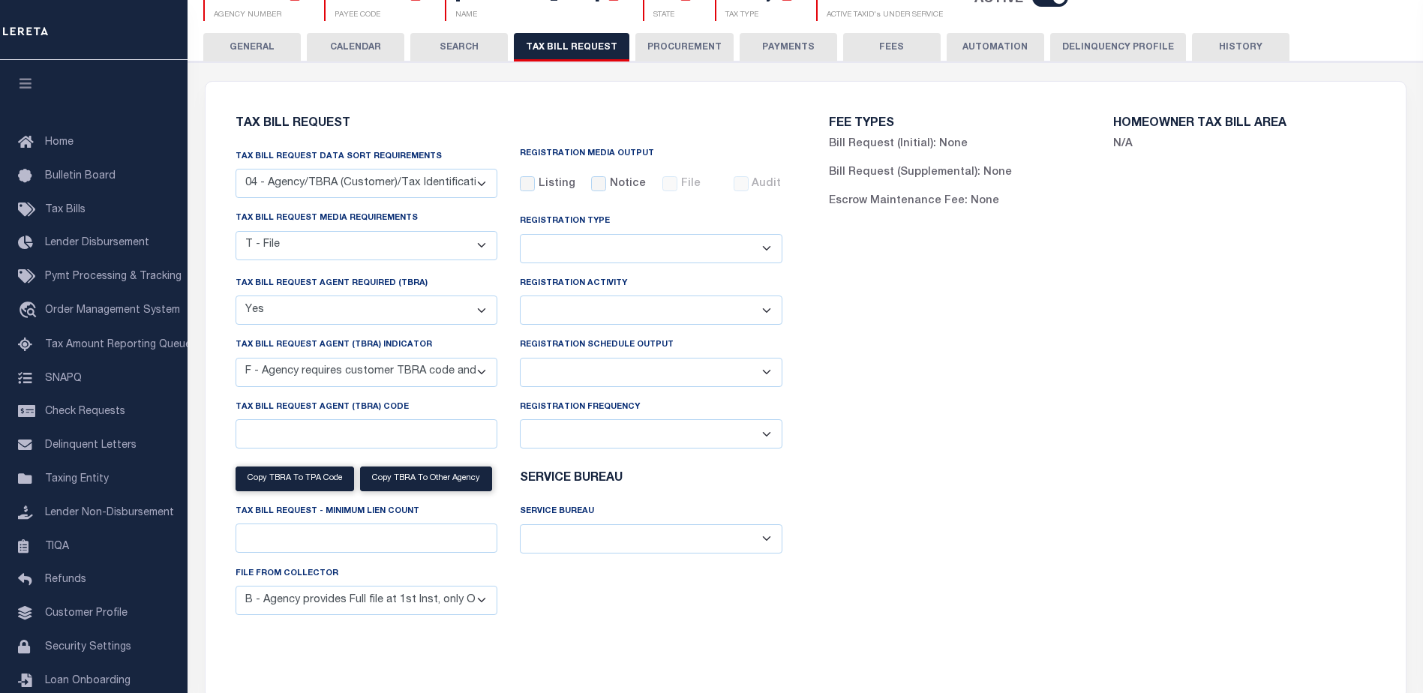
scroll to position [150, 0]
click at [639, 371] on select "Delta File Full File" at bounding box center [651, 372] width 263 height 29
select select "1"
click at [520, 360] on select "Delta File Full File" at bounding box center [651, 372] width 263 height 29
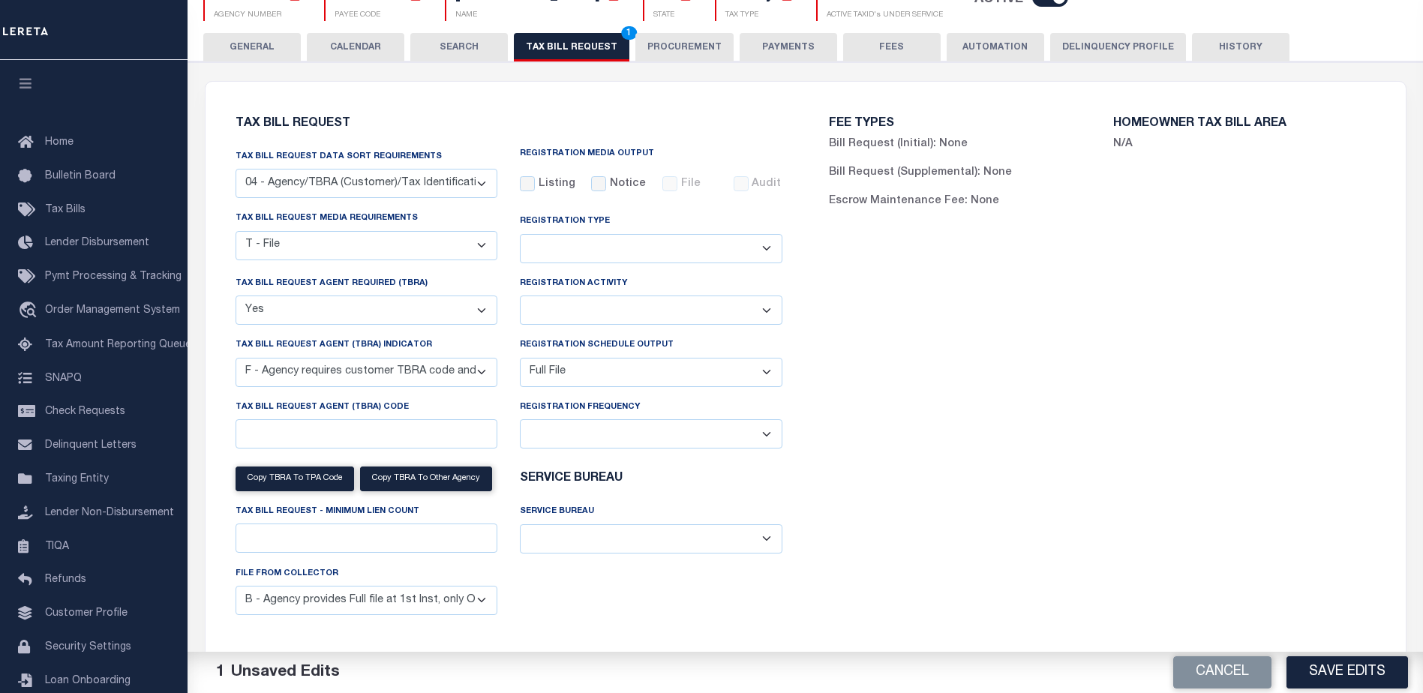
click at [1120, 470] on div "FEE TYPES Bill Request (Initial): None Bill Request (Supplemental): None Escrow…" at bounding box center [1103, 382] width 594 height 564
click at [1124, 471] on div "FEE TYPES Bill Request (Initial): None Bill Request (Supplemental): None Escrow…" at bounding box center [1103, 382] width 594 height 564
click at [1349, 672] on button "Save Edits" at bounding box center [1348, 673] width 122 height 32
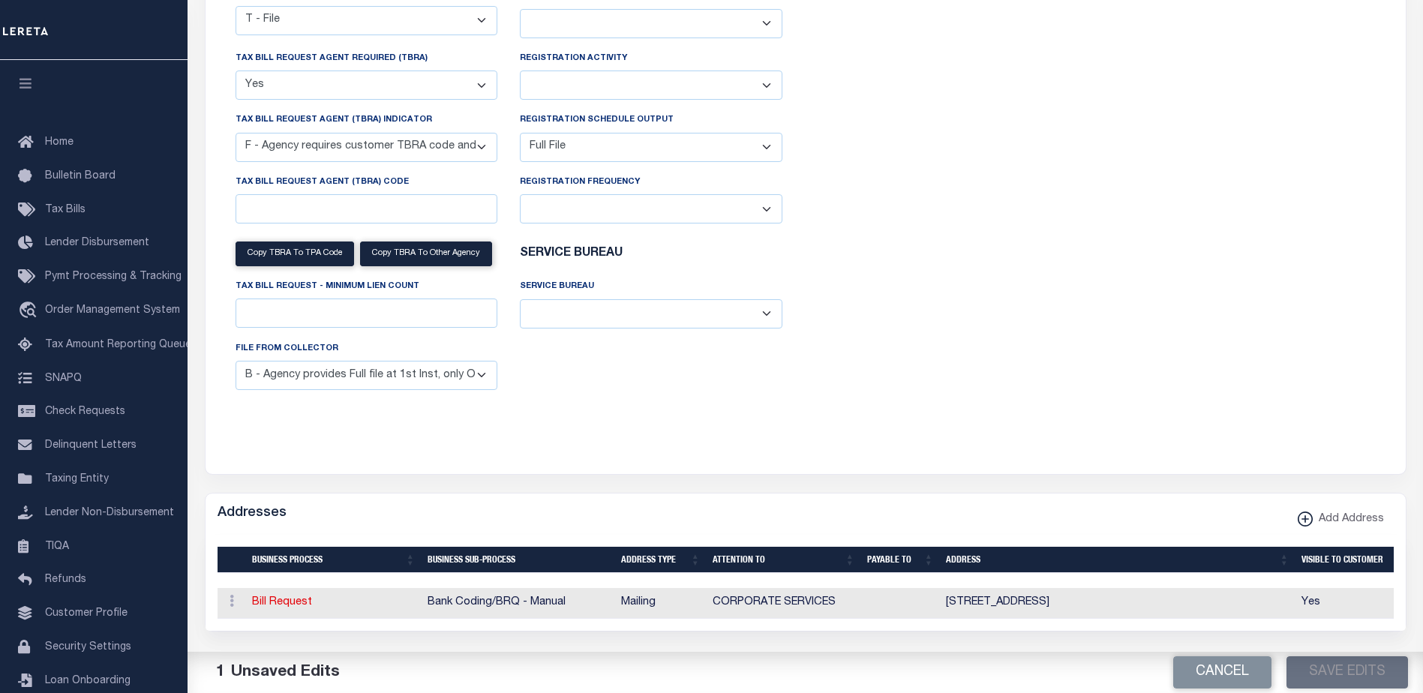
click at [1216, 309] on div "FEE TYPES Bill Request (Initial): None Bill Request (Supplemental): None Escrow…" at bounding box center [1103, 157] width 594 height 564
